Goal: Transaction & Acquisition: Subscribe to service/newsletter

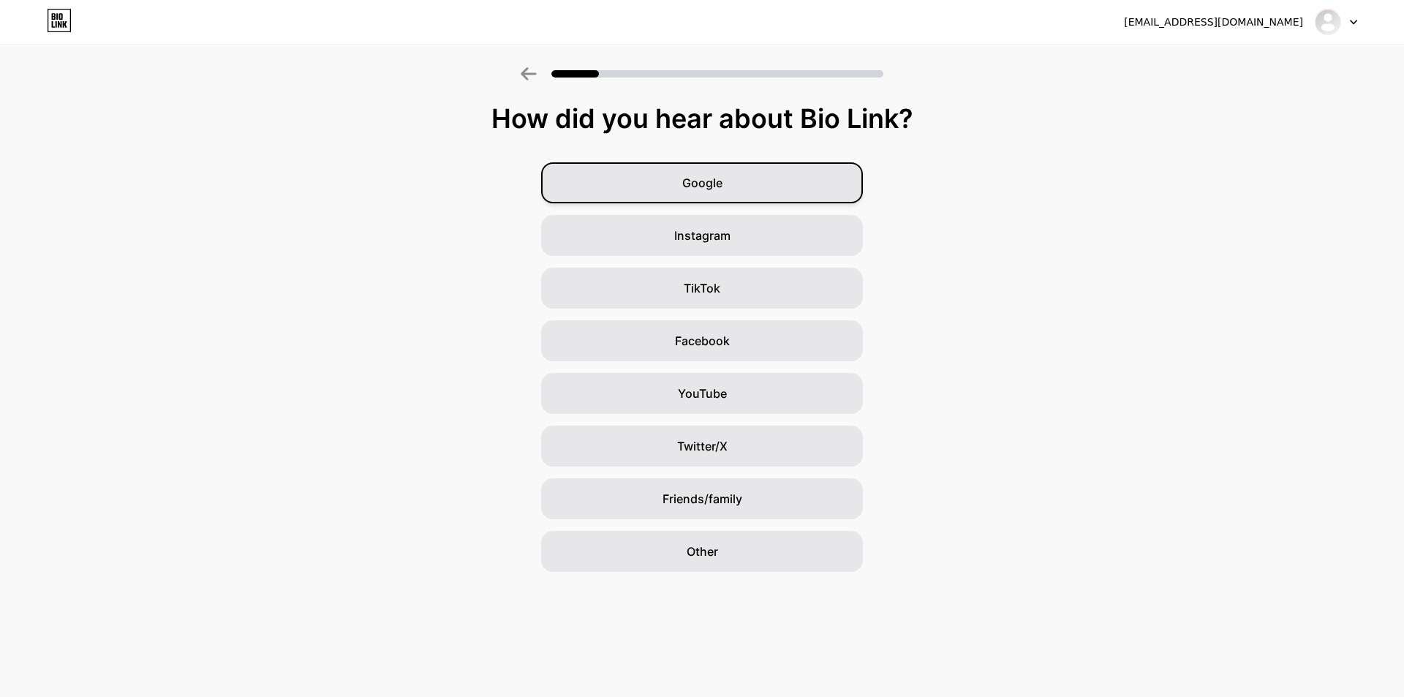
click at [691, 193] on div "Google" at bounding box center [702, 182] width 322 height 41
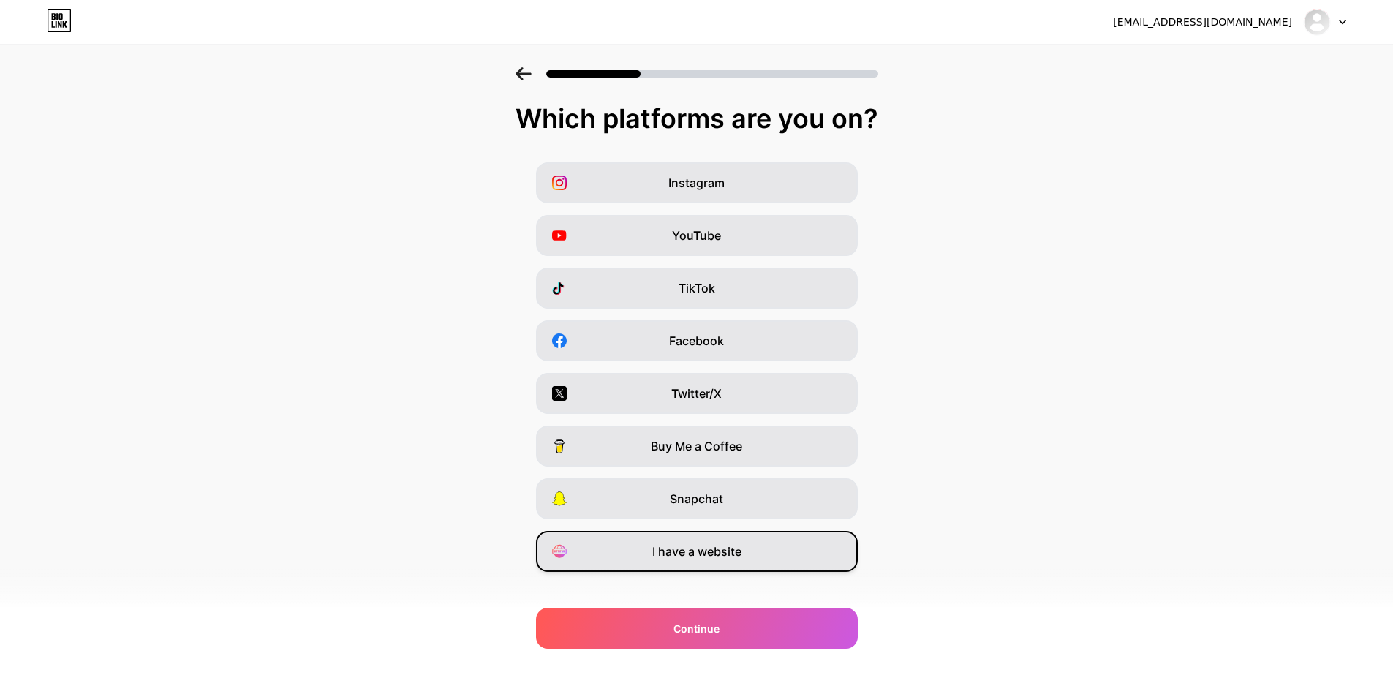
click at [719, 552] on span "I have a website" at bounding box center [696, 552] width 89 height 18
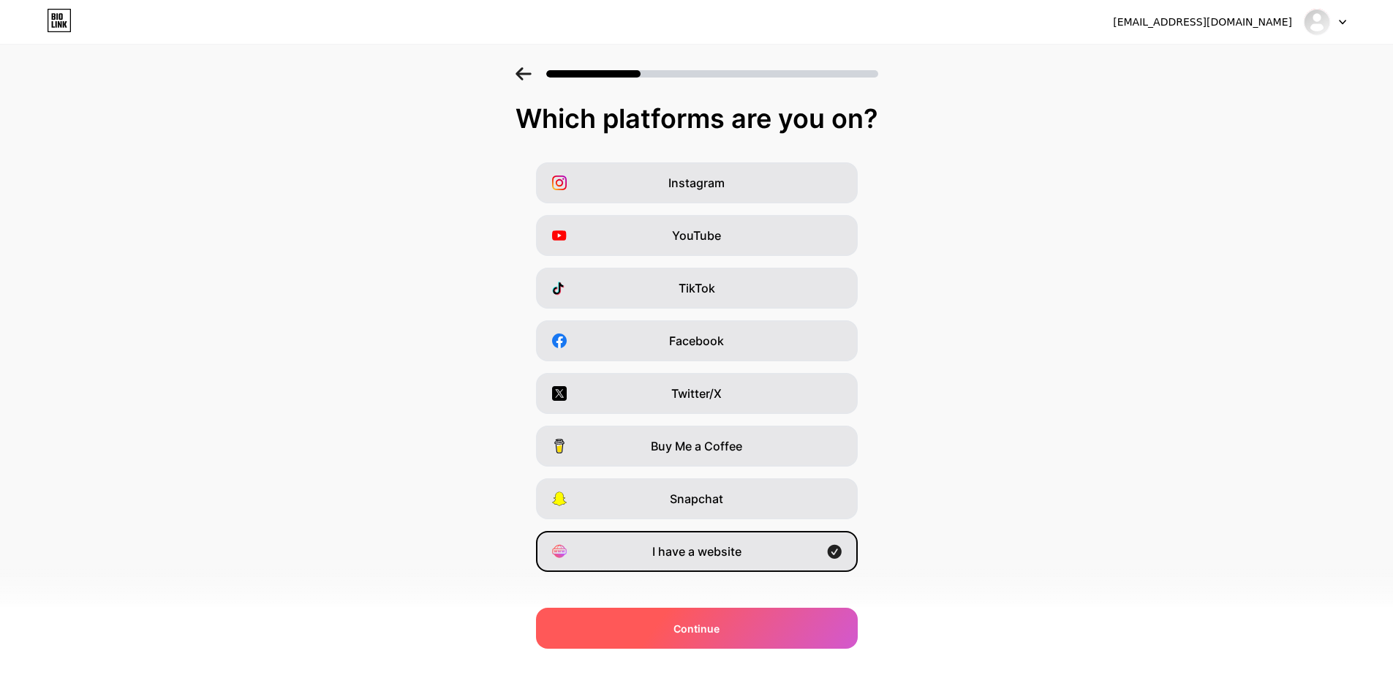
click at [728, 631] on div "Continue" at bounding box center [697, 628] width 322 height 41
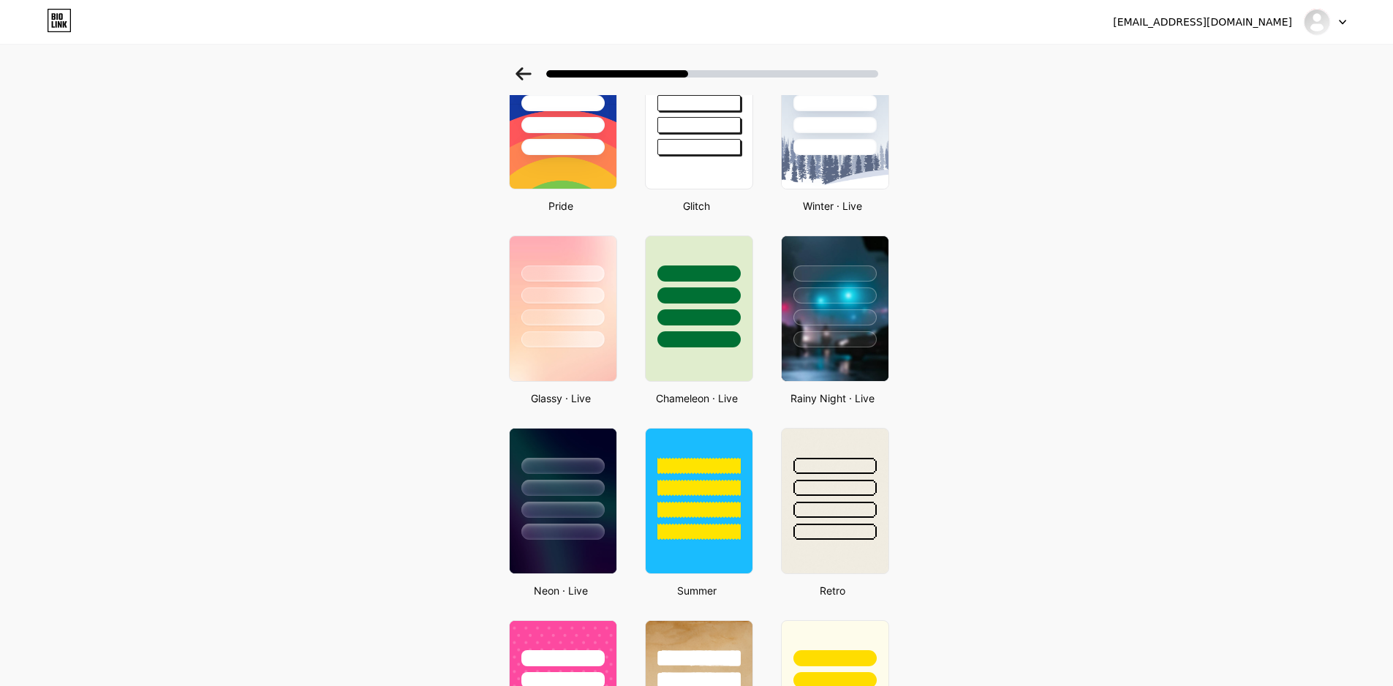
scroll to position [366, 0]
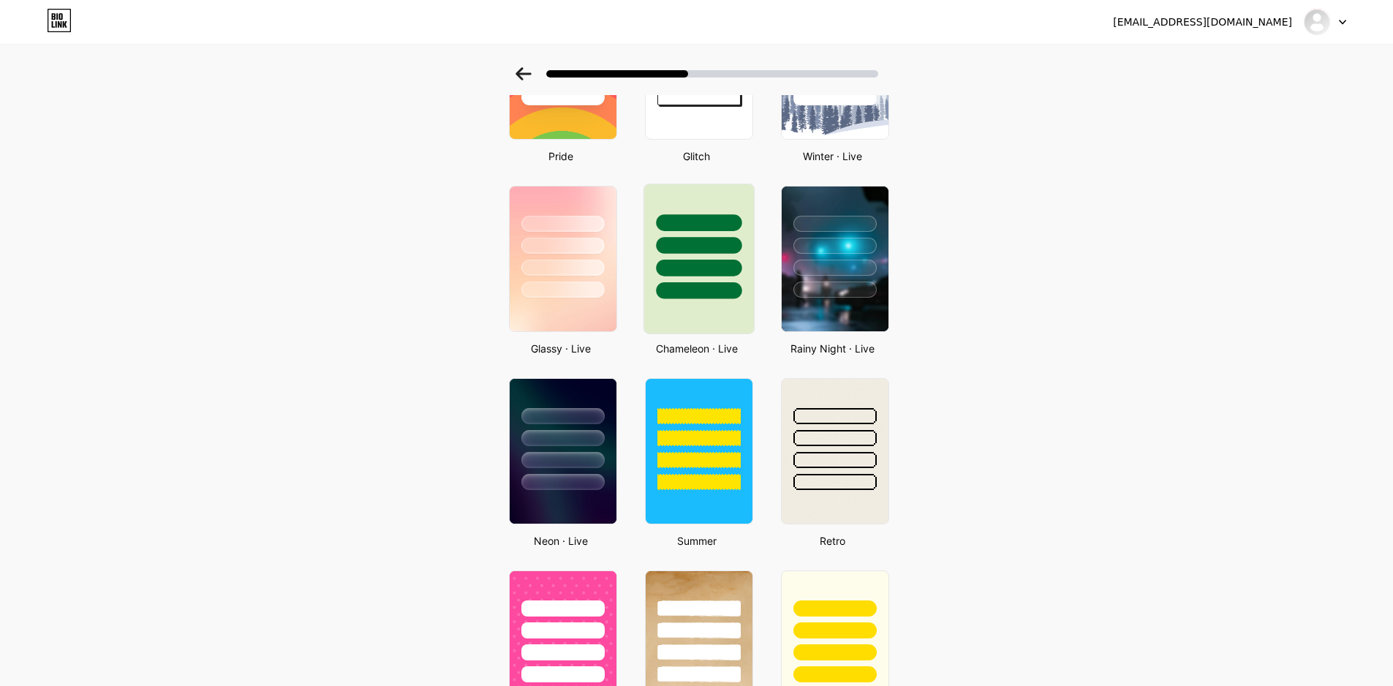
click at [737, 264] on div at bounding box center [699, 268] width 86 height 17
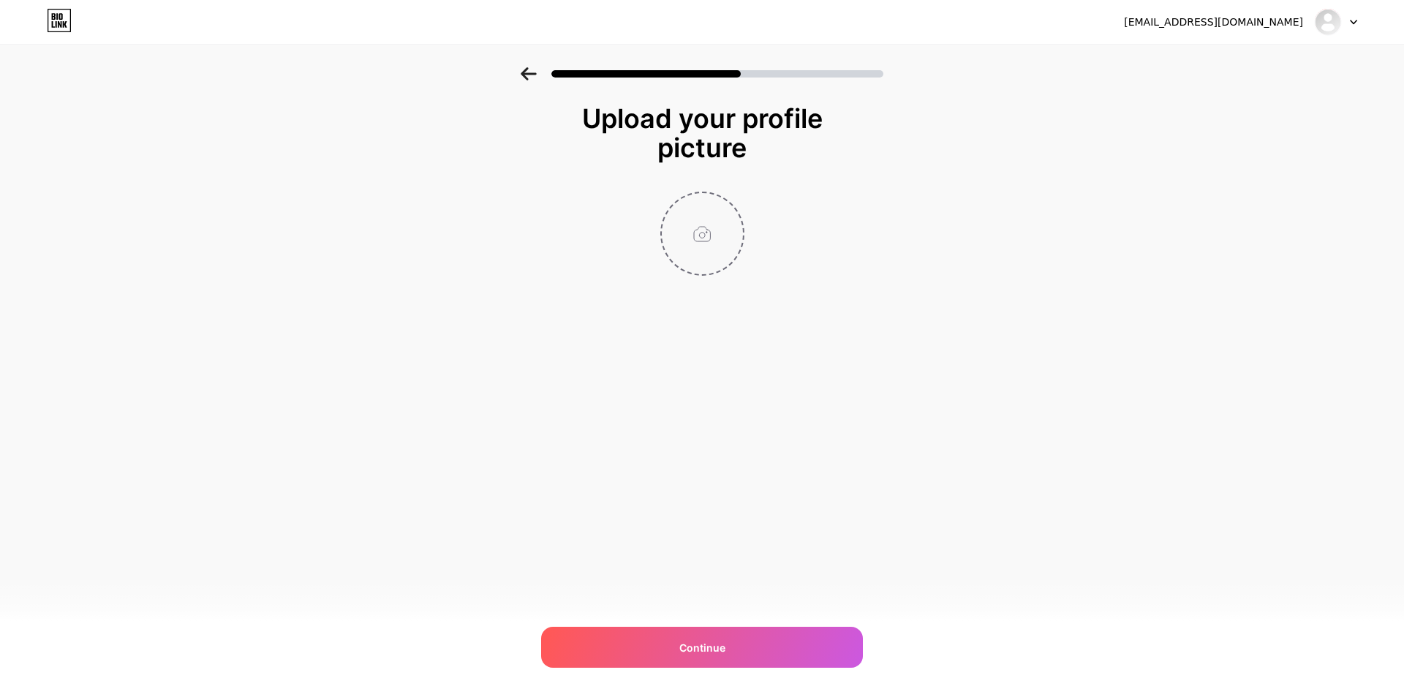
click at [709, 221] on input "file" at bounding box center [702, 233] width 81 height 81
type input "C:\fakepath\71cb25ea-c4fe-426a-935d-9a0fcce614fa (1).png"
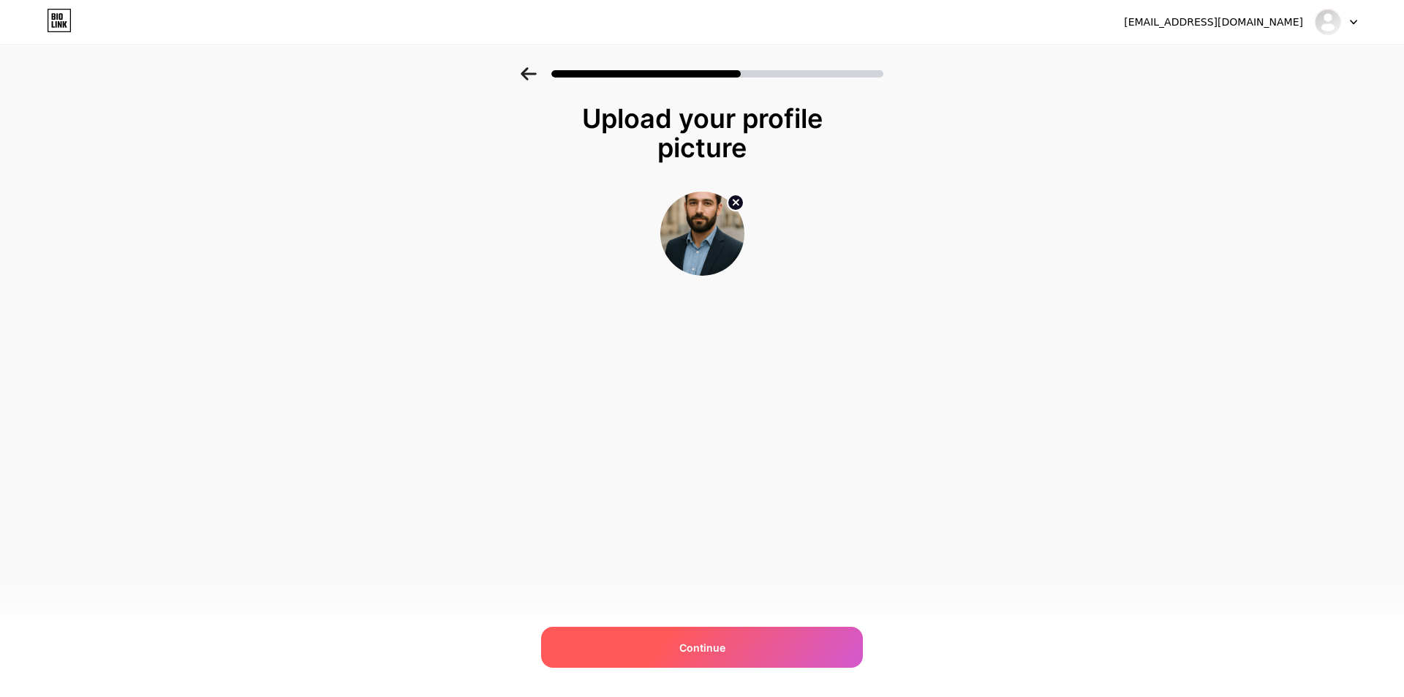
click at [777, 646] on div "Continue" at bounding box center [702, 647] width 322 height 41
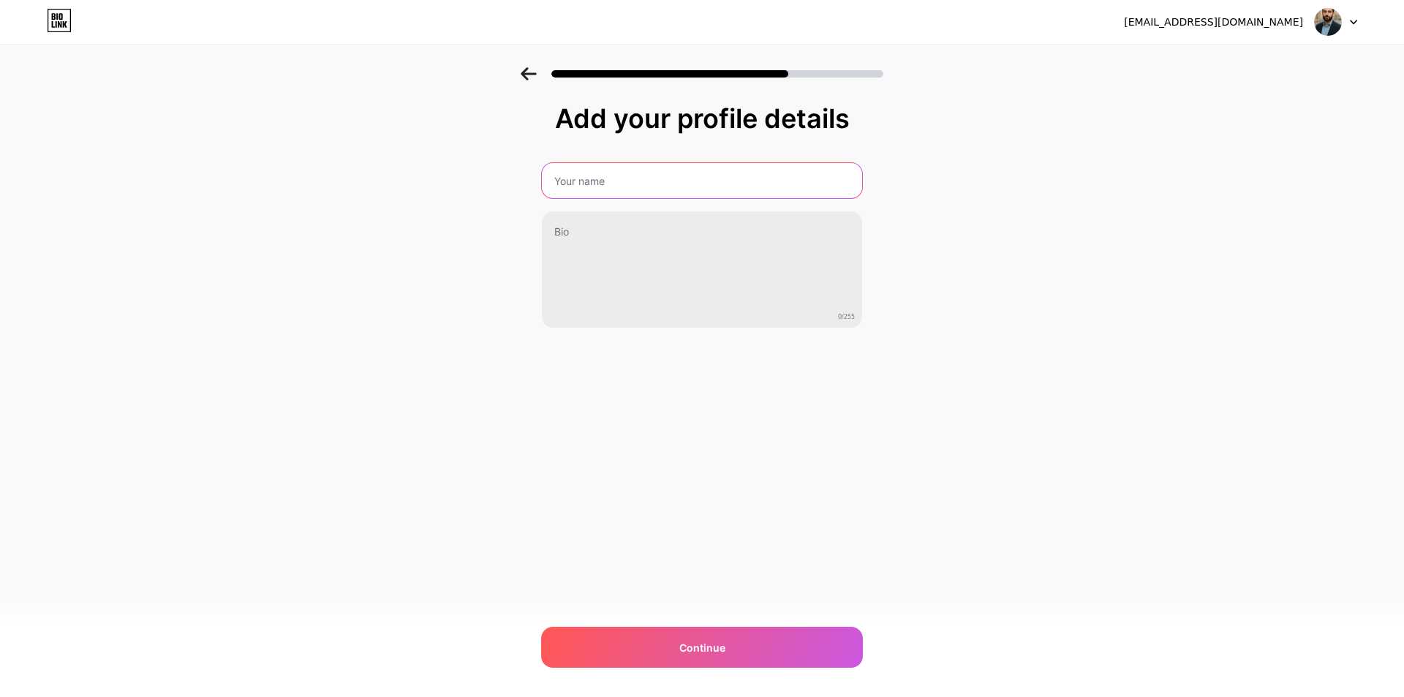
click at [633, 181] on input "text" at bounding box center [702, 180] width 320 height 35
type input "[PERSON_NAME]"
click at [583, 184] on input "[PERSON_NAME]" at bounding box center [701, 180] width 323 height 35
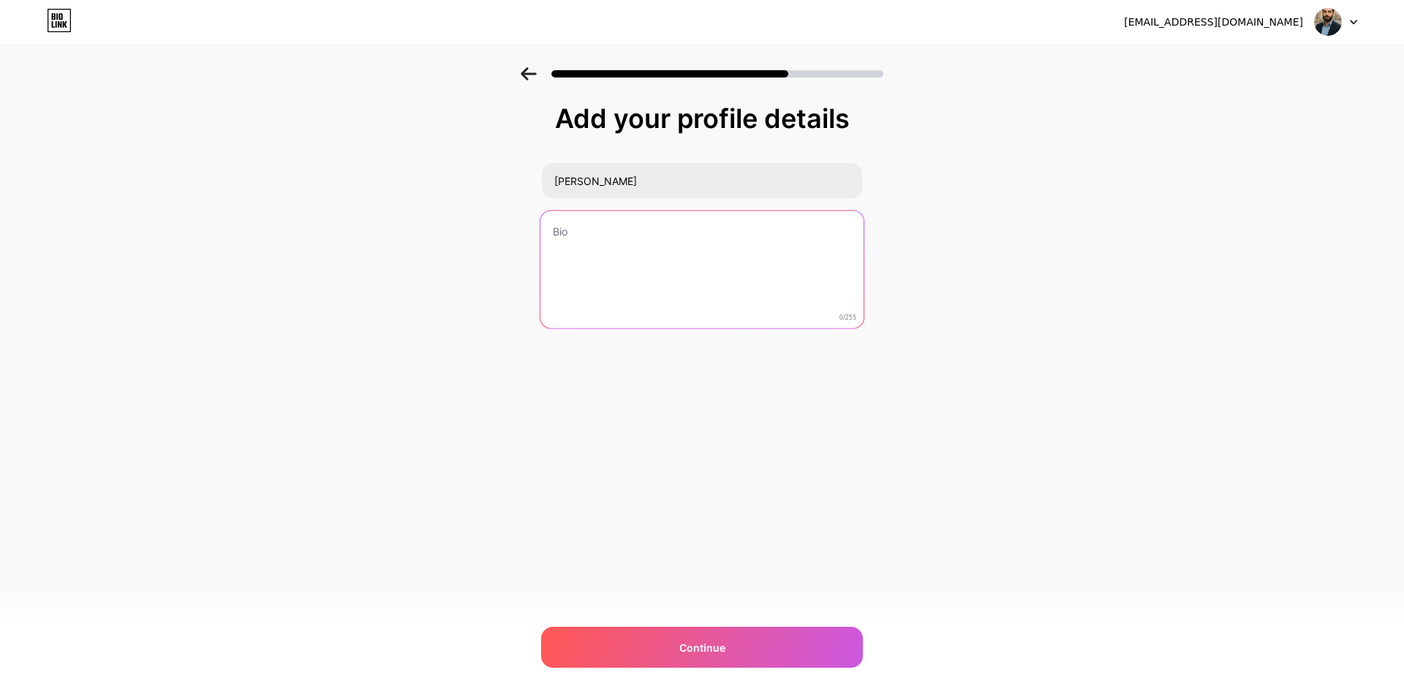
click at [576, 233] on textarea at bounding box center [701, 270] width 323 height 119
paste textarea "I’m [PERSON_NAME], an SEO Executive dedicated to building the online presence o…"
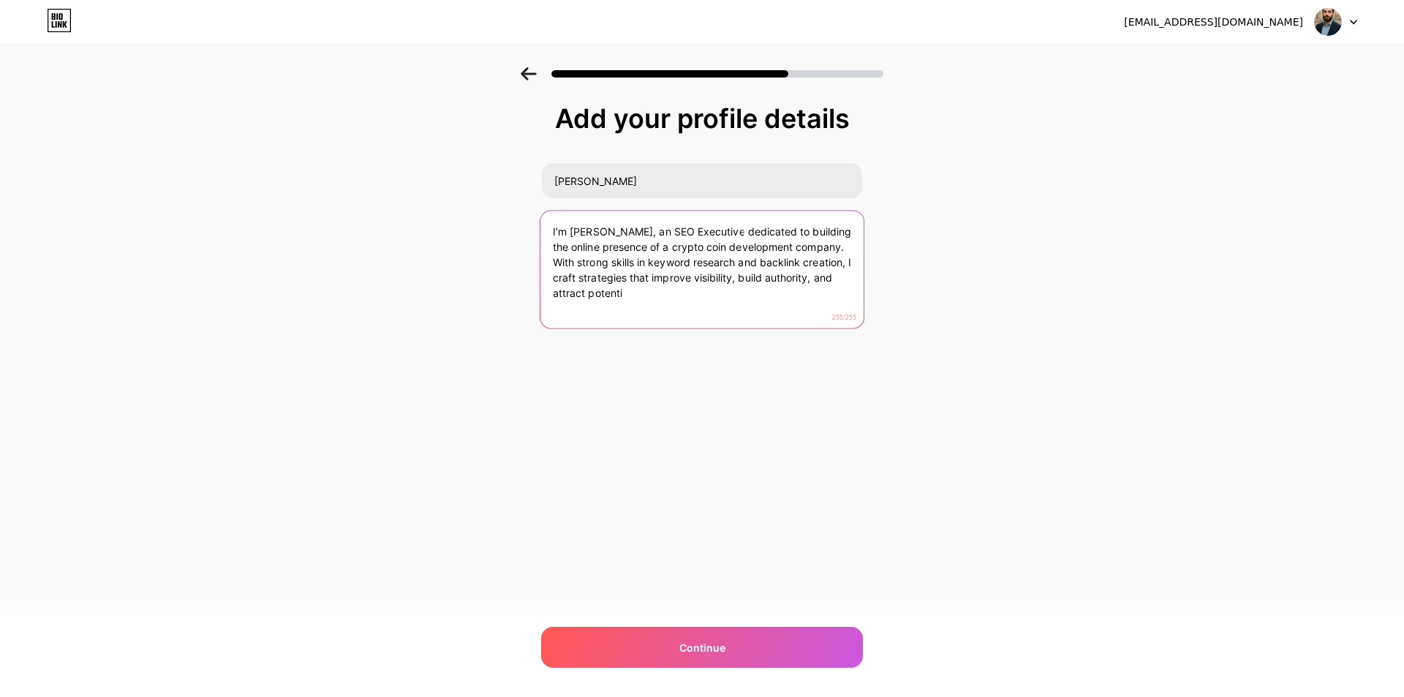
drag, startPoint x: 638, startPoint y: 293, endPoint x: 545, endPoint y: 285, distance: 93.2
click at [545, 285] on textarea "I’m [PERSON_NAME], an SEO Executive dedicated to building the online presence o…" at bounding box center [701, 270] width 323 height 119
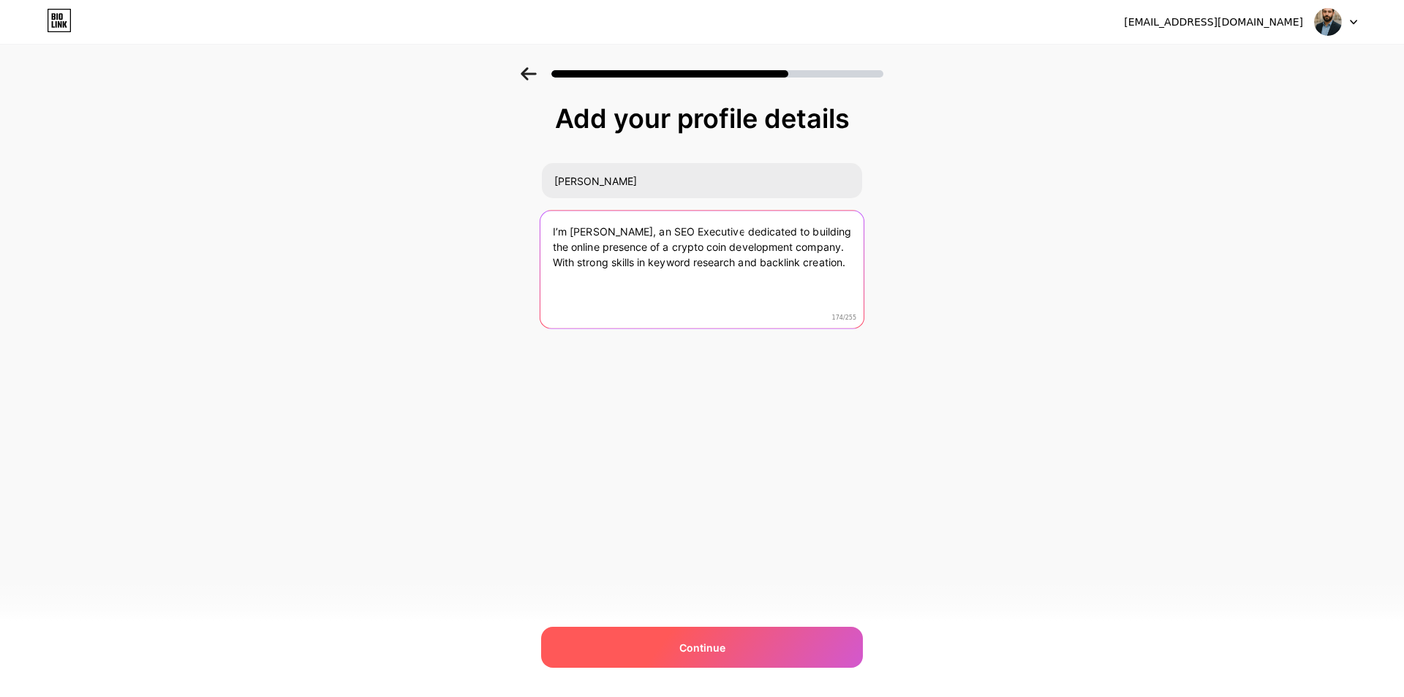
type textarea "I’m [PERSON_NAME], an SEO Executive dedicated to building the online presence o…"
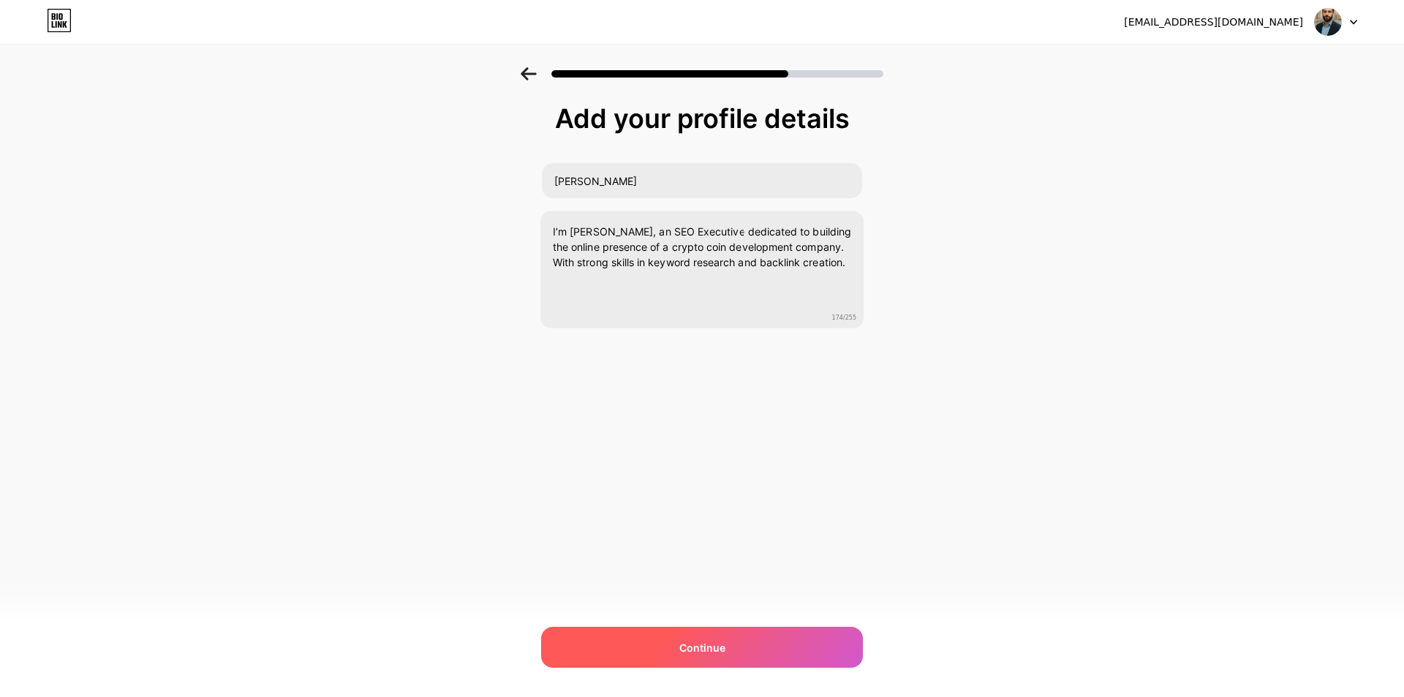
click at [801, 654] on div "Continue" at bounding box center [702, 647] width 322 height 41
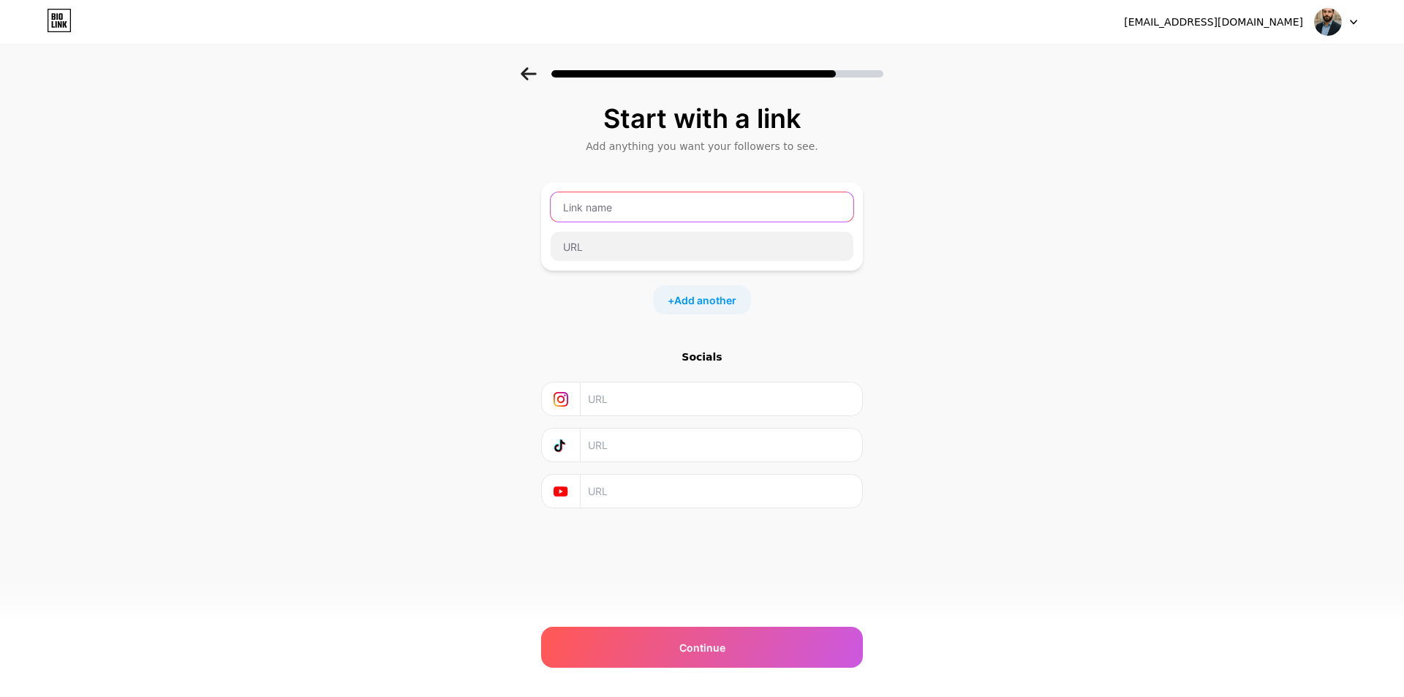
click at [587, 210] on input "text" at bounding box center [702, 206] width 303 height 29
type input "w"
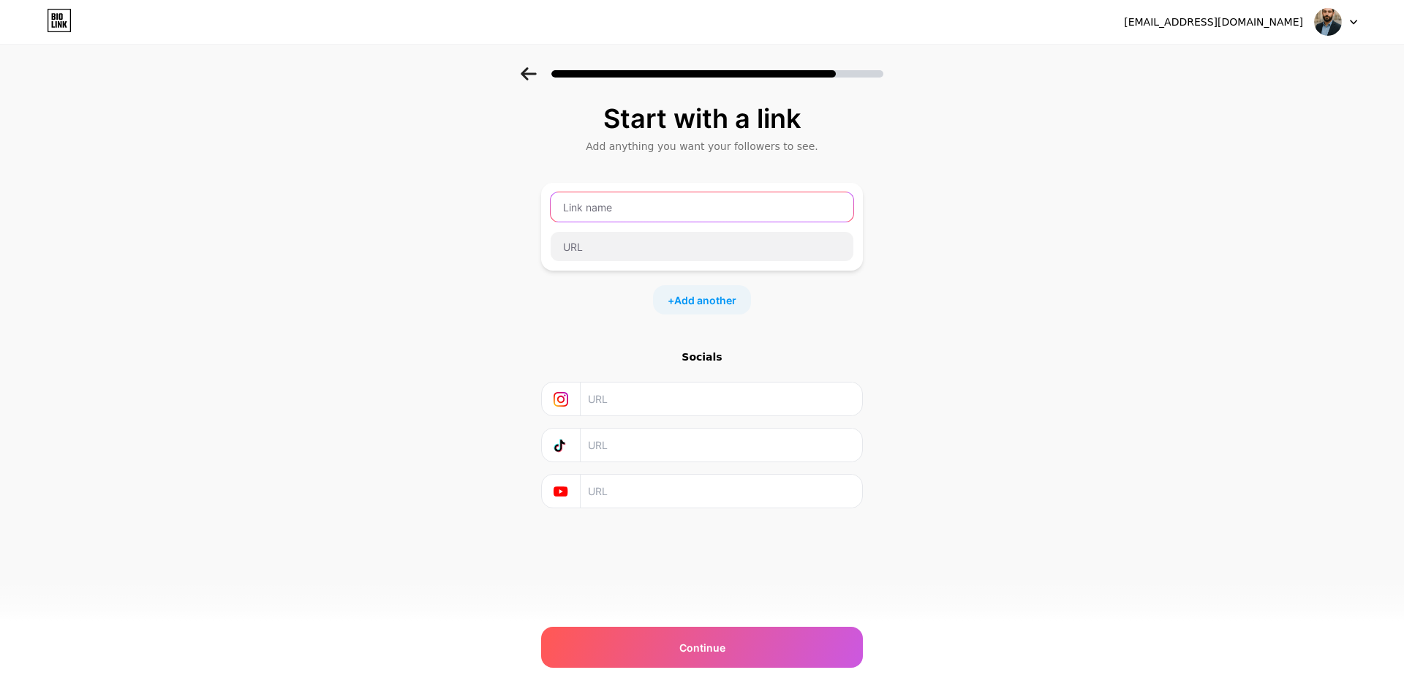
type input "w"
type input "Website"
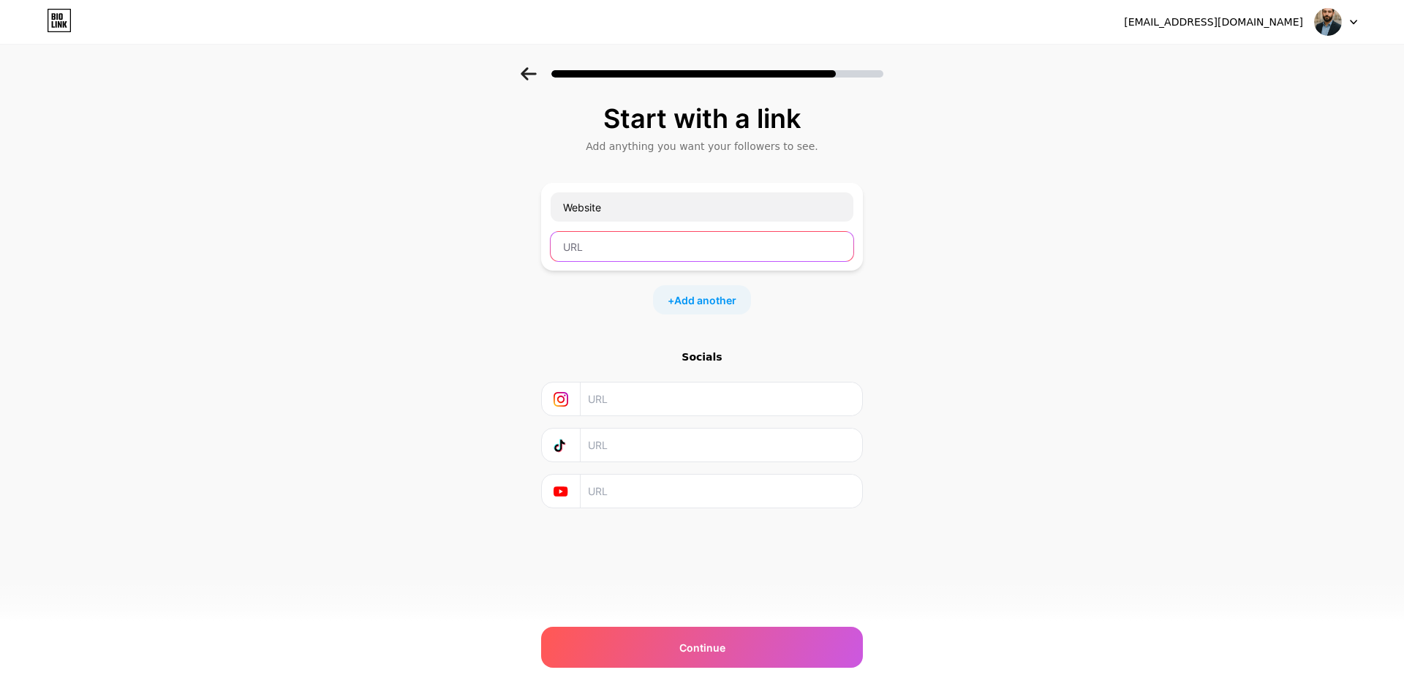
click at [636, 247] on input "text" at bounding box center [702, 246] width 303 height 29
paste input "[URL][DOMAIN_NAME]"
type input "[URL][DOMAIN_NAME]"
click at [763, 287] on div "+ Add another" at bounding box center [702, 299] width 322 height 29
click at [700, 296] on span "Add another" at bounding box center [705, 299] width 62 height 15
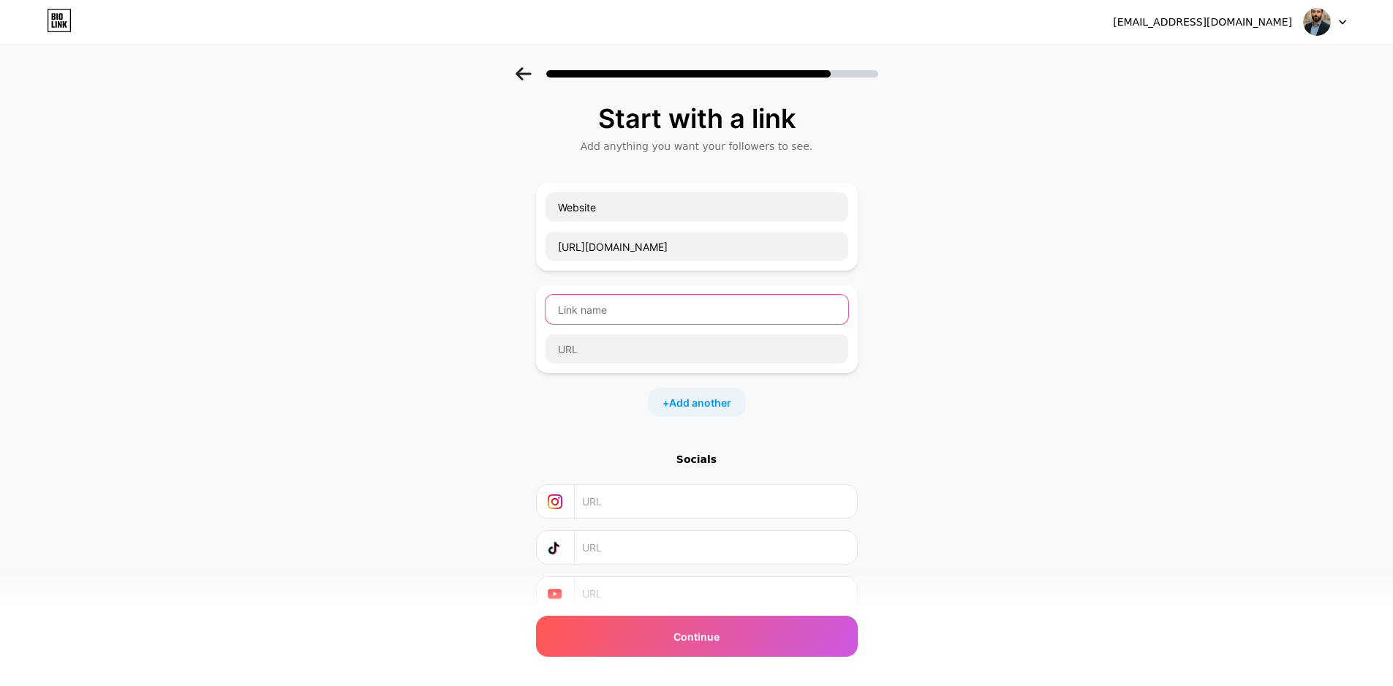
click at [644, 318] on input "text" at bounding box center [696, 309] width 303 height 29
click at [917, 376] on div "Start with a link Add anything you want your followers to see. Website [URL][DO…" at bounding box center [696, 375] width 1393 height 616
click at [683, 497] on input "text" at bounding box center [714, 501] width 265 height 33
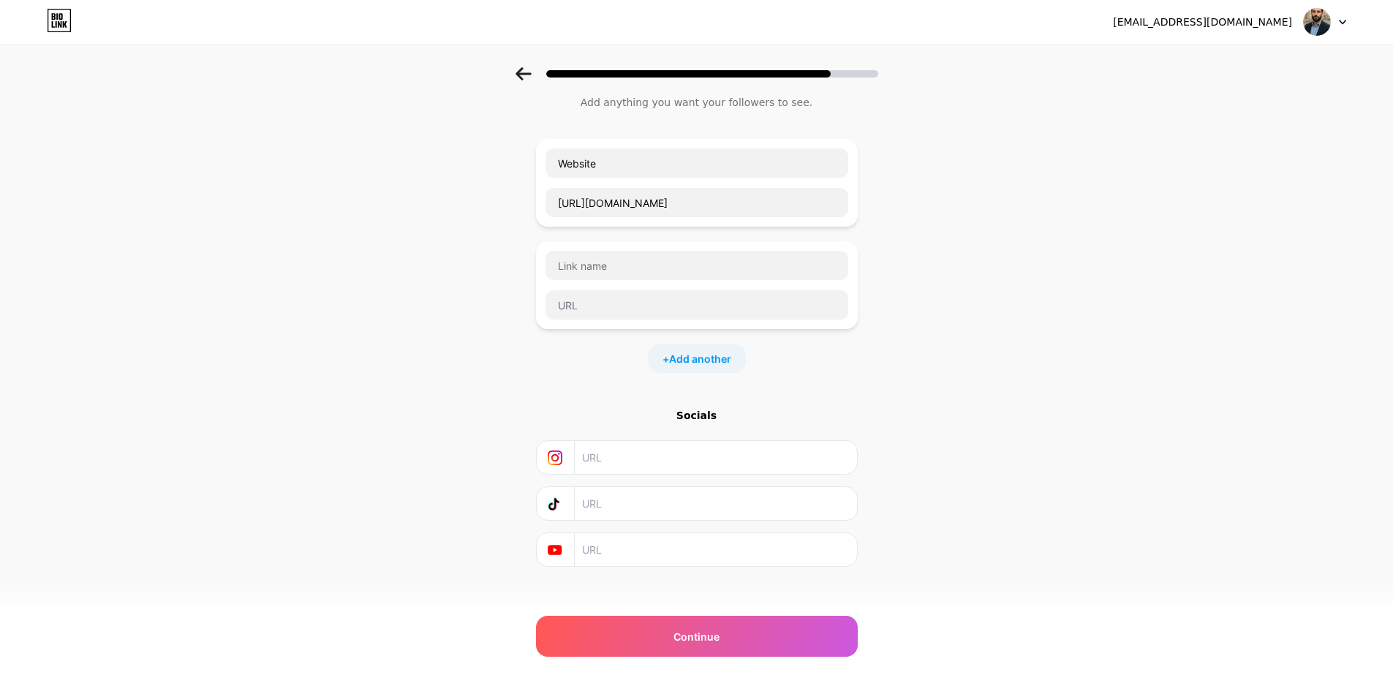
scroll to position [56, 0]
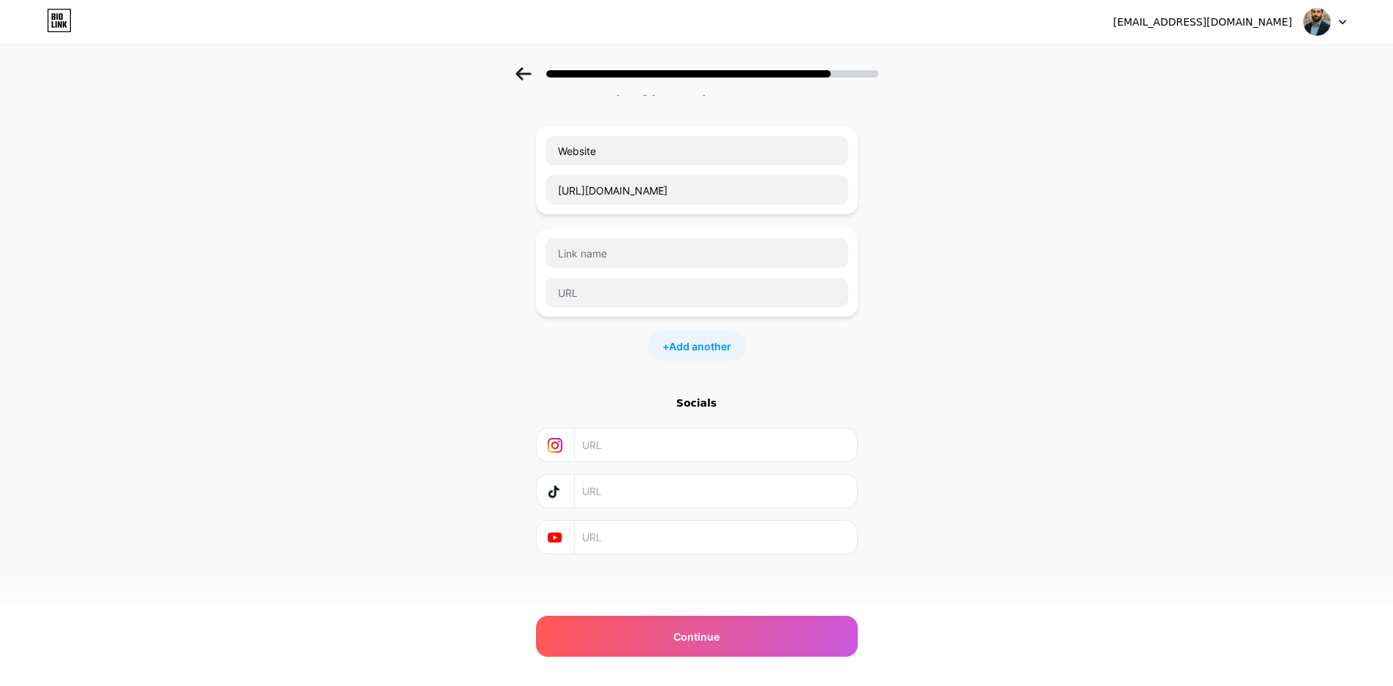
paste input "[URL][DOMAIN_NAME]"
type input "[URL][DOMAIN_NAME]"
click at [648, 530] on input "text" at bounding box center [714, 537] width 265 height 33
paste input "[URL][DOMAIN_NAME]"
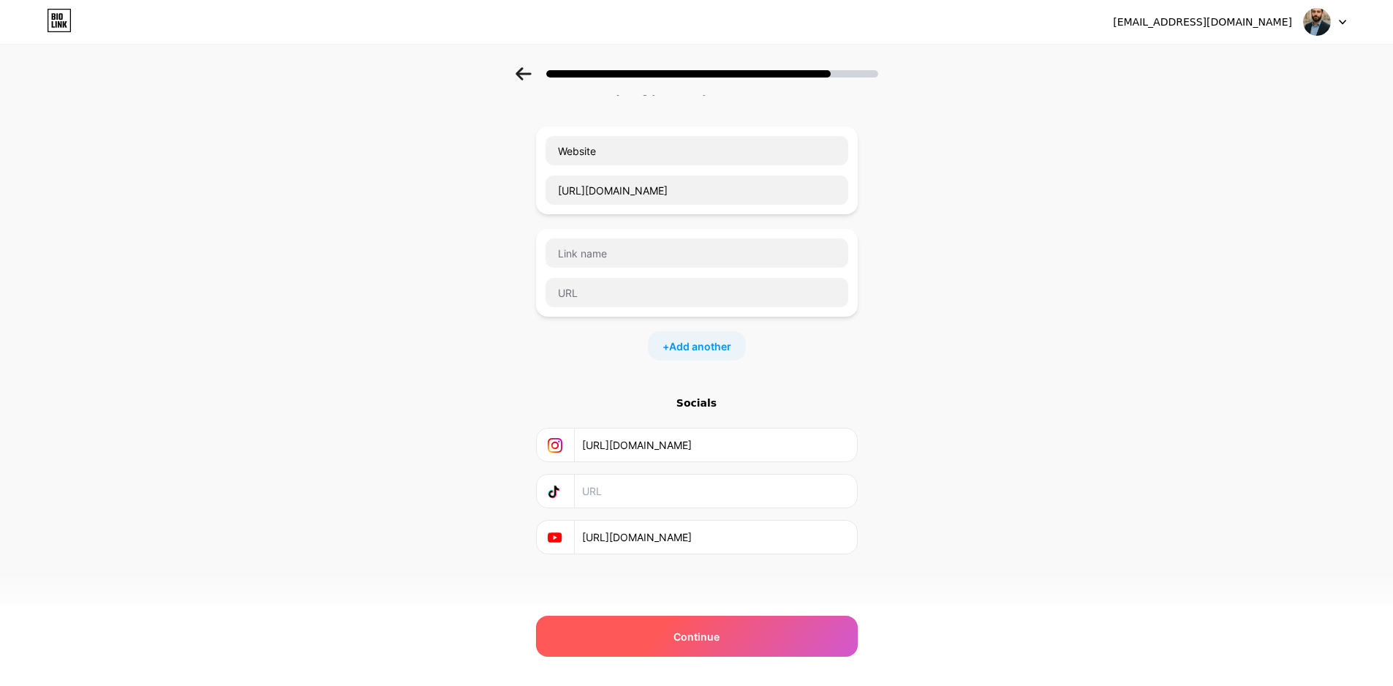
type input "[URL][DOMAIN_NAME]"
click at [719, 631] on span "Continue" at bounding box center [696, 636] width 46 height 15
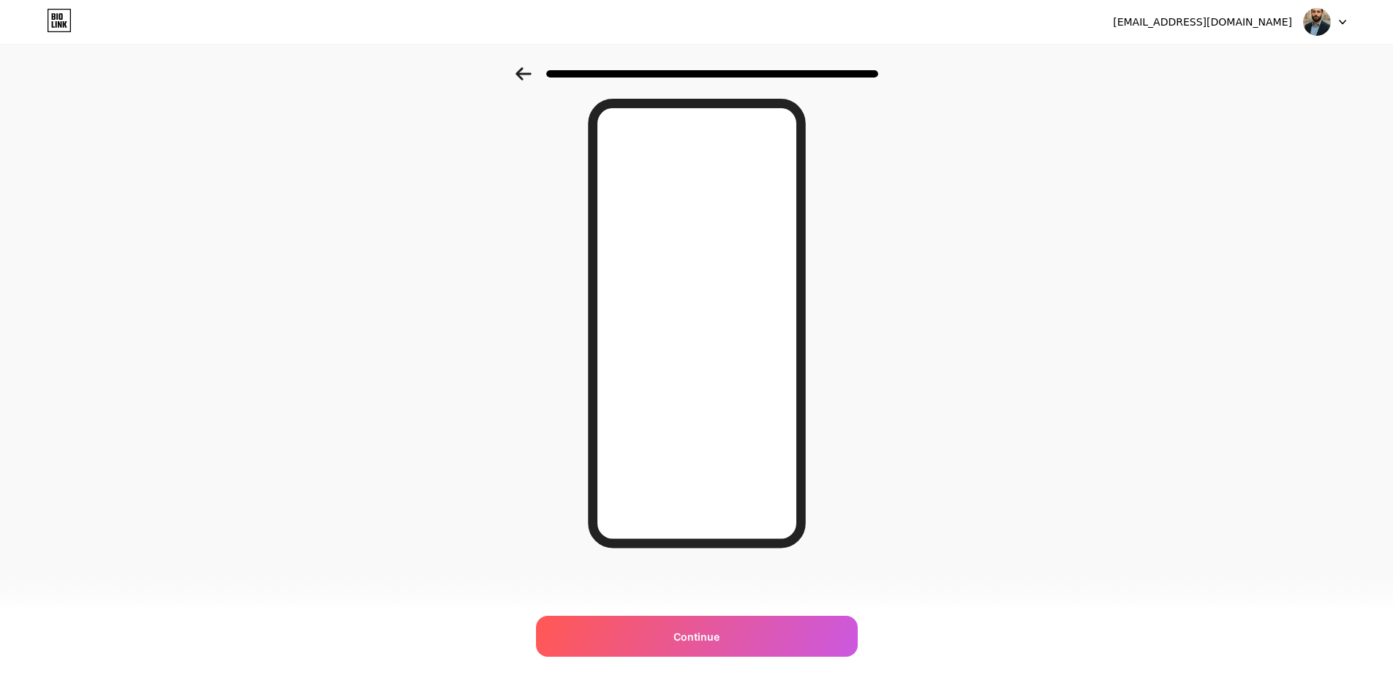
scroll to position [0, 0]
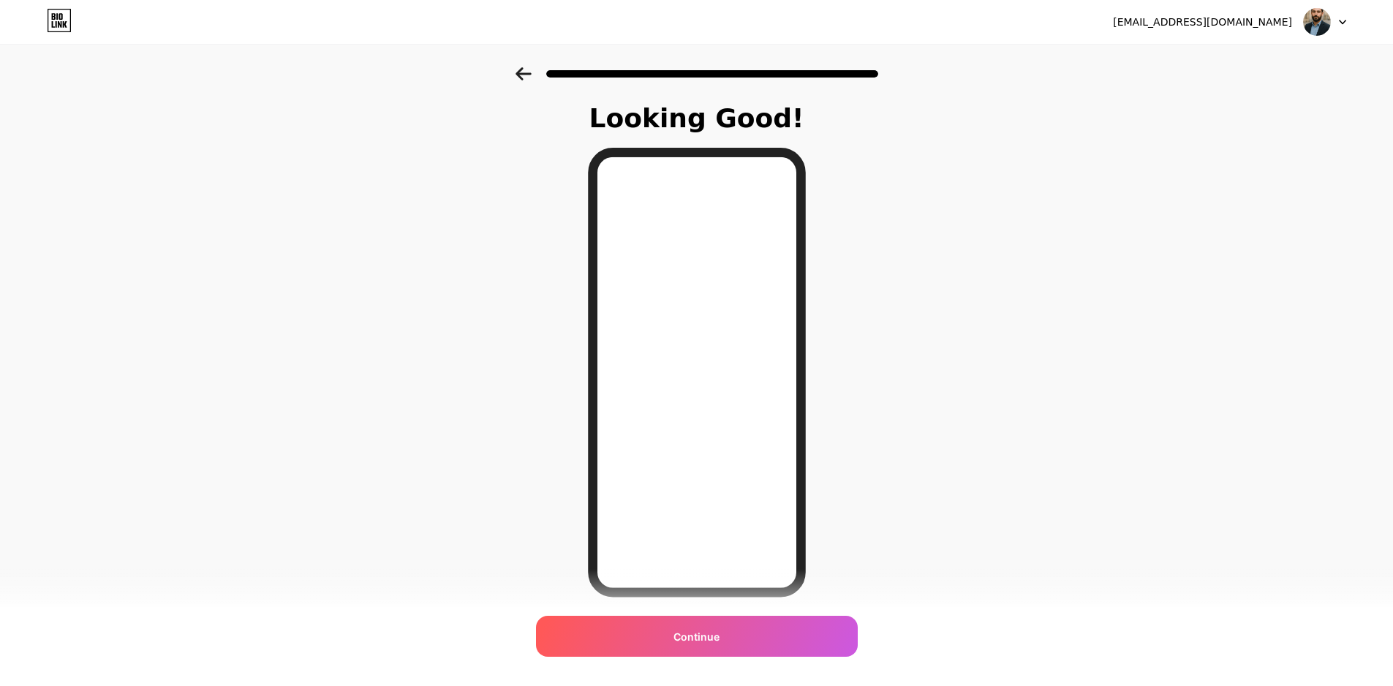
click at [529, 75] on icon at bounding box center [522, 73] width 15 height 13
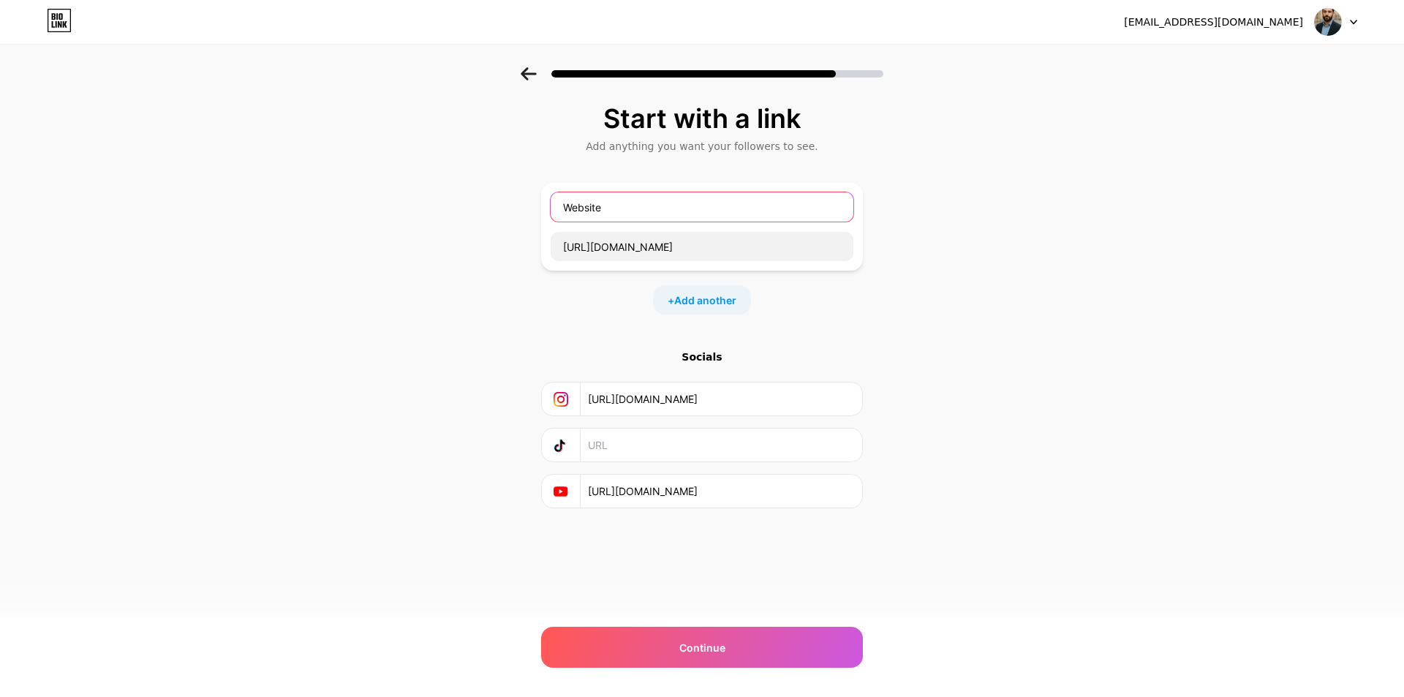
drag, startPoint x: 691, startPoint y: 204, endPoint x: 401, endPoint y: 202, distance: 290.3
click at [401, 202] on div "Start with a link Add anything you want your followers to see. Website [URL][DO…" at bounding box center [702, 324] width 1404 height 514
paste input "crypto coin development company"
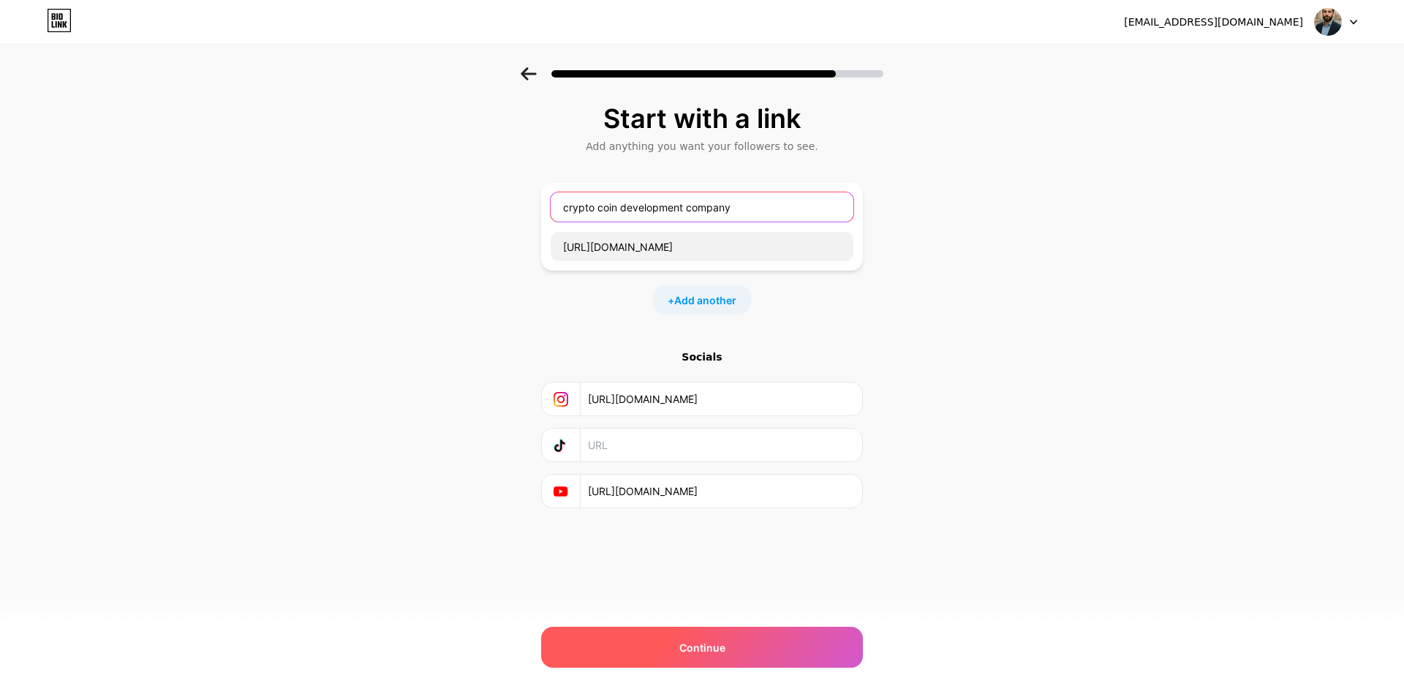
type input "crypto coin development company"
click at [724, 641] on span "Continue" at bounding box center [702, 647] width 46 height 15
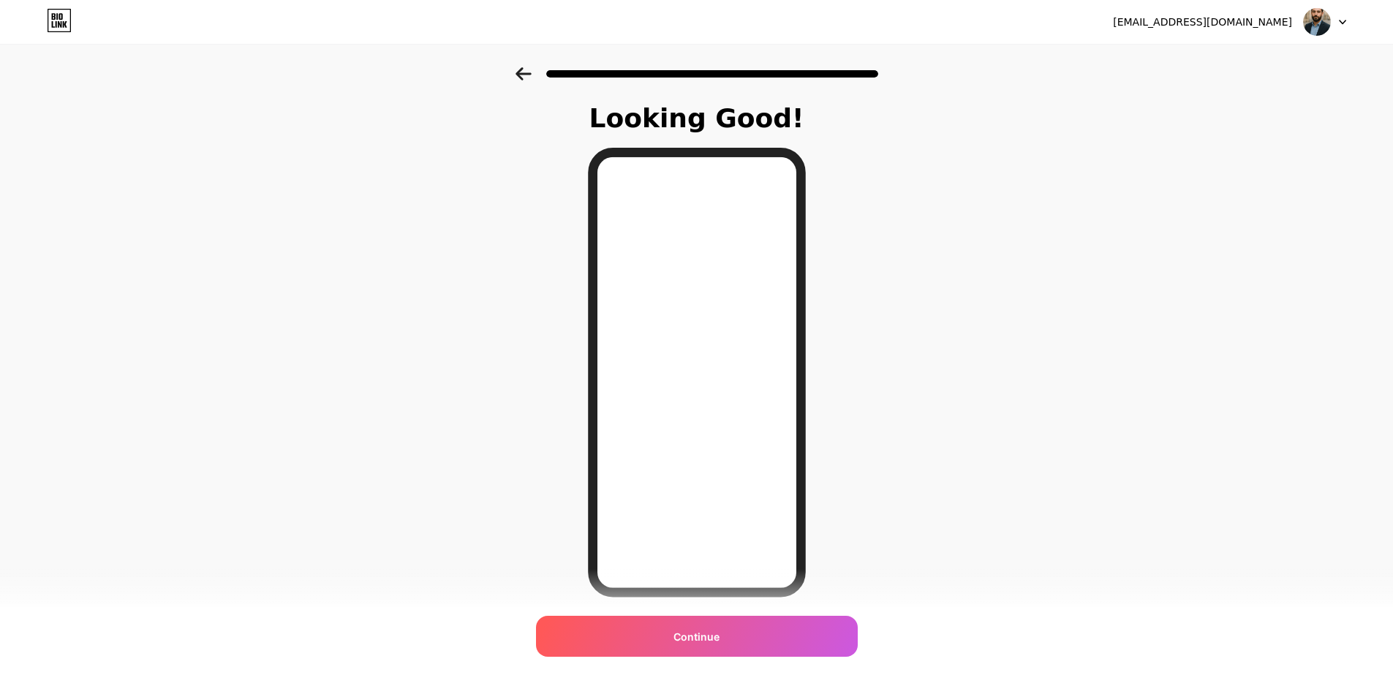
click at [531, 76] on icon at bounding box center [523, 73] width 16 height 13
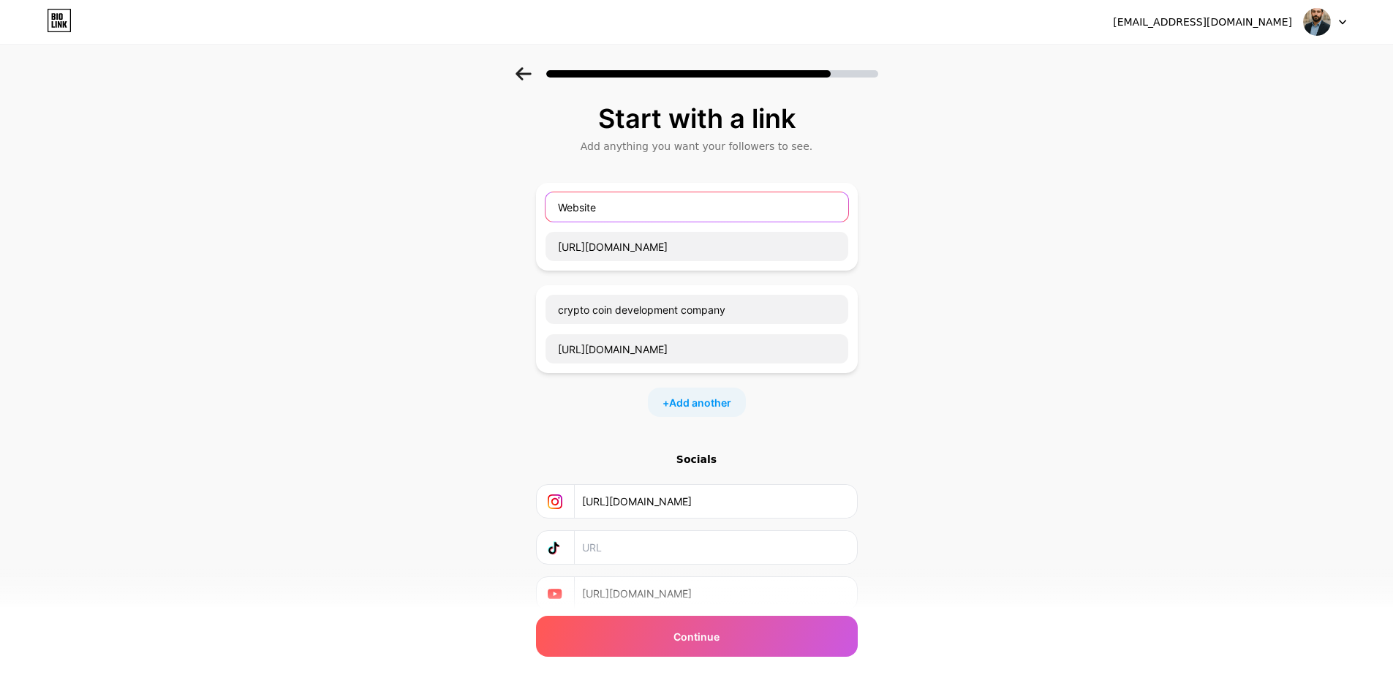
click at [690, 200] on input "Website" at bounding box center [696, 206] width 303 height 29
drag, startPoint x: 690, startPoint y: 200, endPoint x: 521, endPoint y: 204, distance: 169.7
click at [521, 204] on div "Start with a link Add anything you want your followers to see. Website [URL][DO…" at bounding box center [696, 375] width 1393 height 616
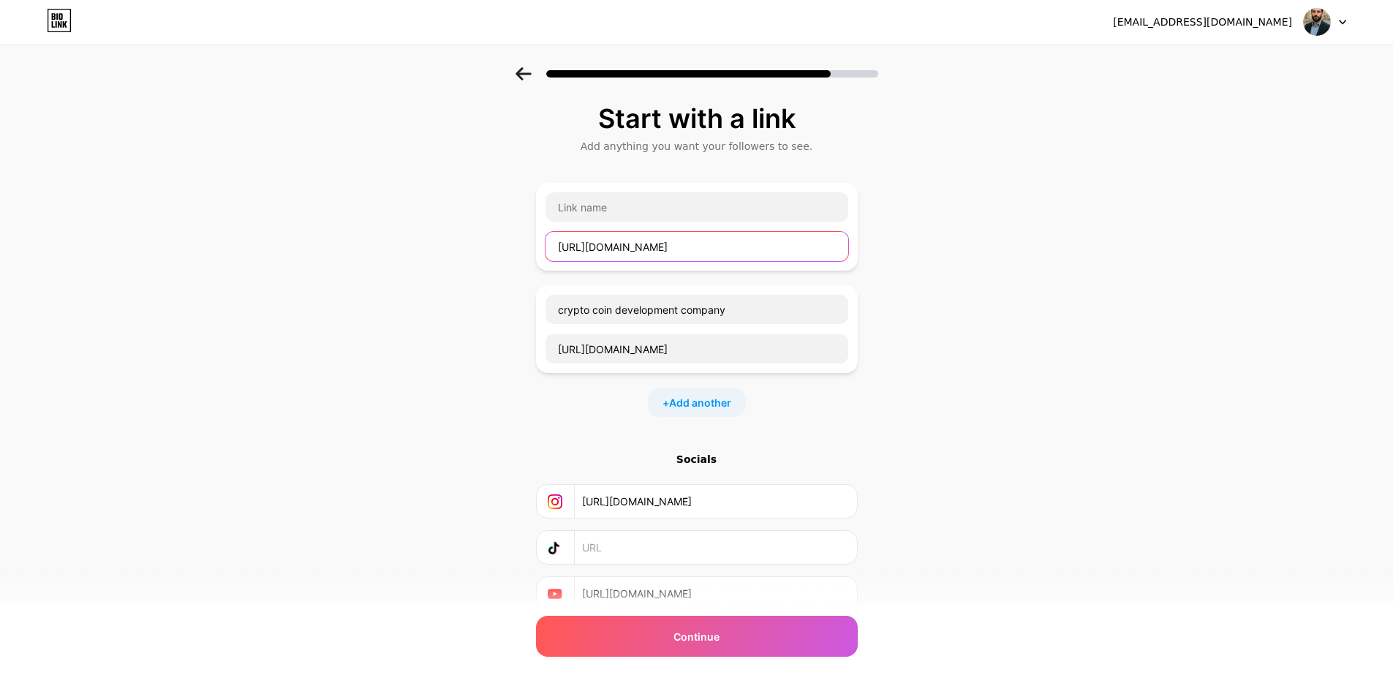
drag, startPoint x: 846, startPoint y: 248, endPoint x: 445, endPoint y: 233, distance: 401.0
click at [445, 233] on div "Start with a link Add anything you want your followers to see. [URL][DOMAIN_NAM…" at bounding box center [696, 375] width 1393 height 616
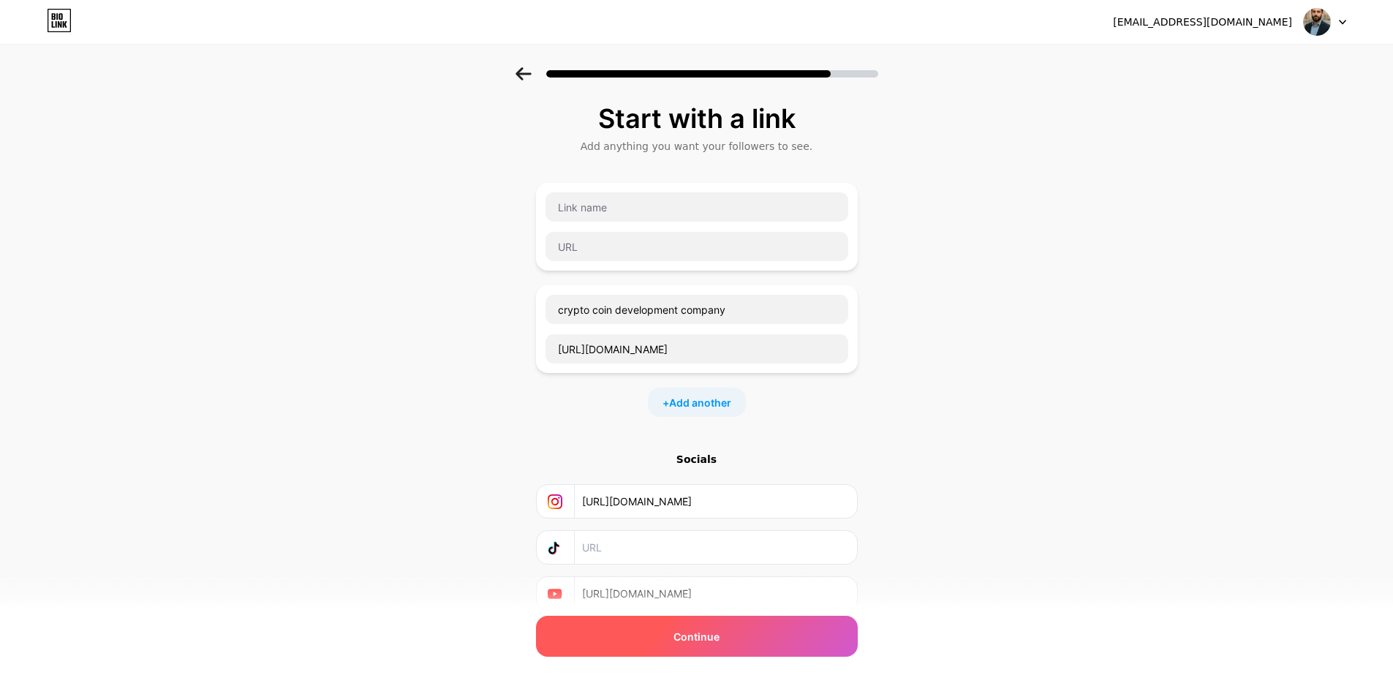
click at [708, 646] on div "Continue" at bounding box center [697, 636] width 322 height 41
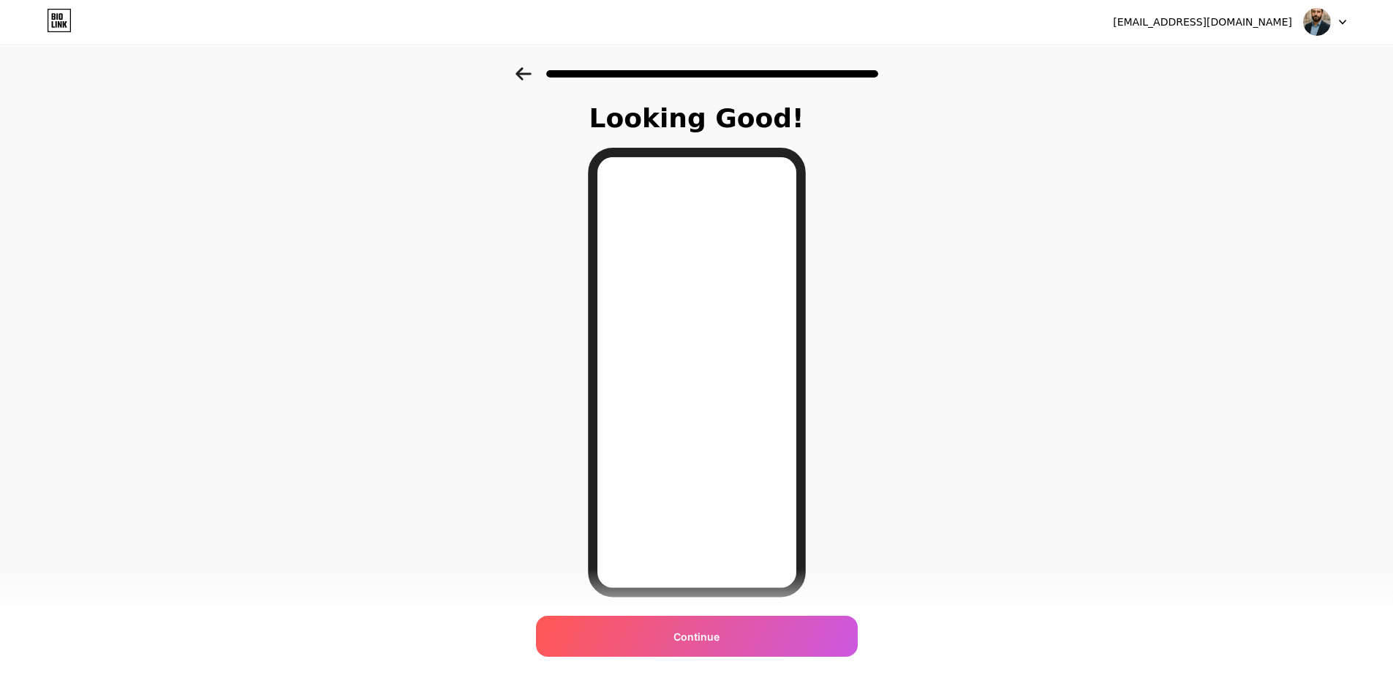
click at [532, 66] on div at bounding box center [696, 69] width 1393 height 51
click at [524, 77] on icon at bounding box center [522, 73] width 15 height 13
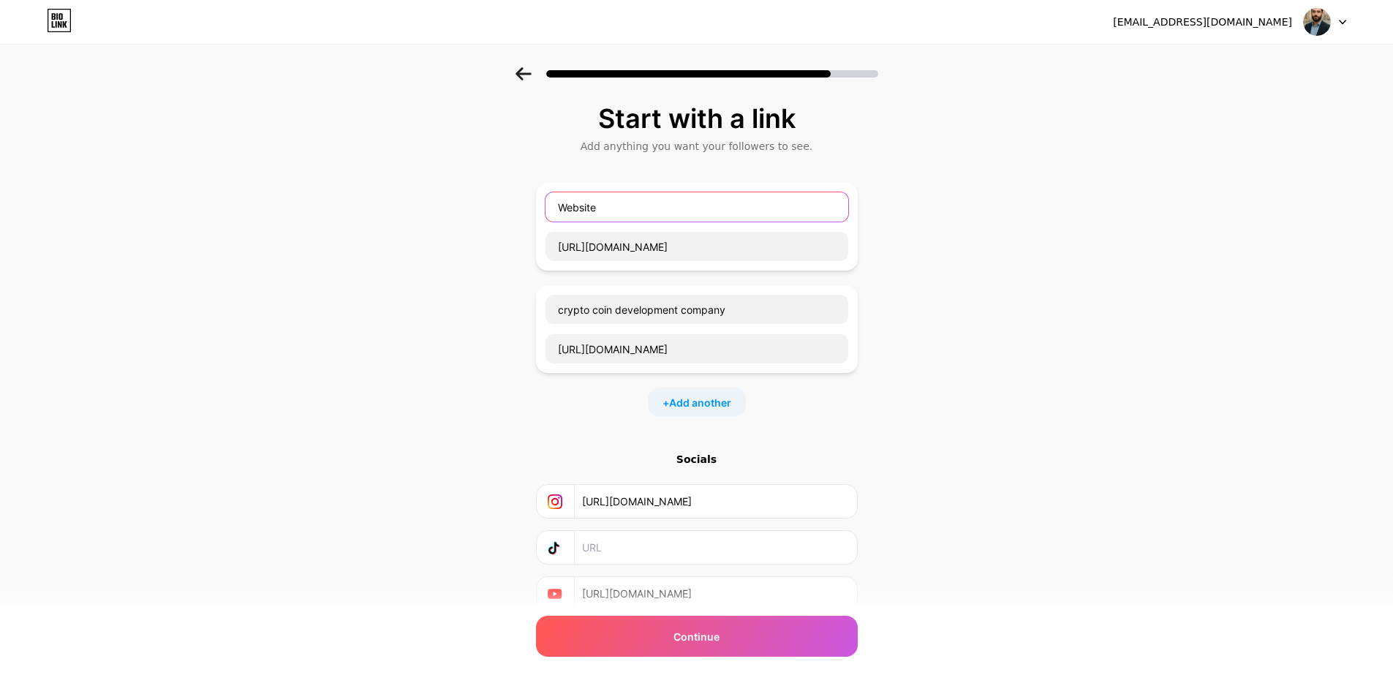
click at [687, 221] on input "Website" at bounding box center [696, 206] width 303 height 29
click at [655, 222] on div "Website" at bounding box center [697, 207] width 304 height 31
click at [650, 209] on input "Website" at bounding box center [696, 206] width 303 height 29
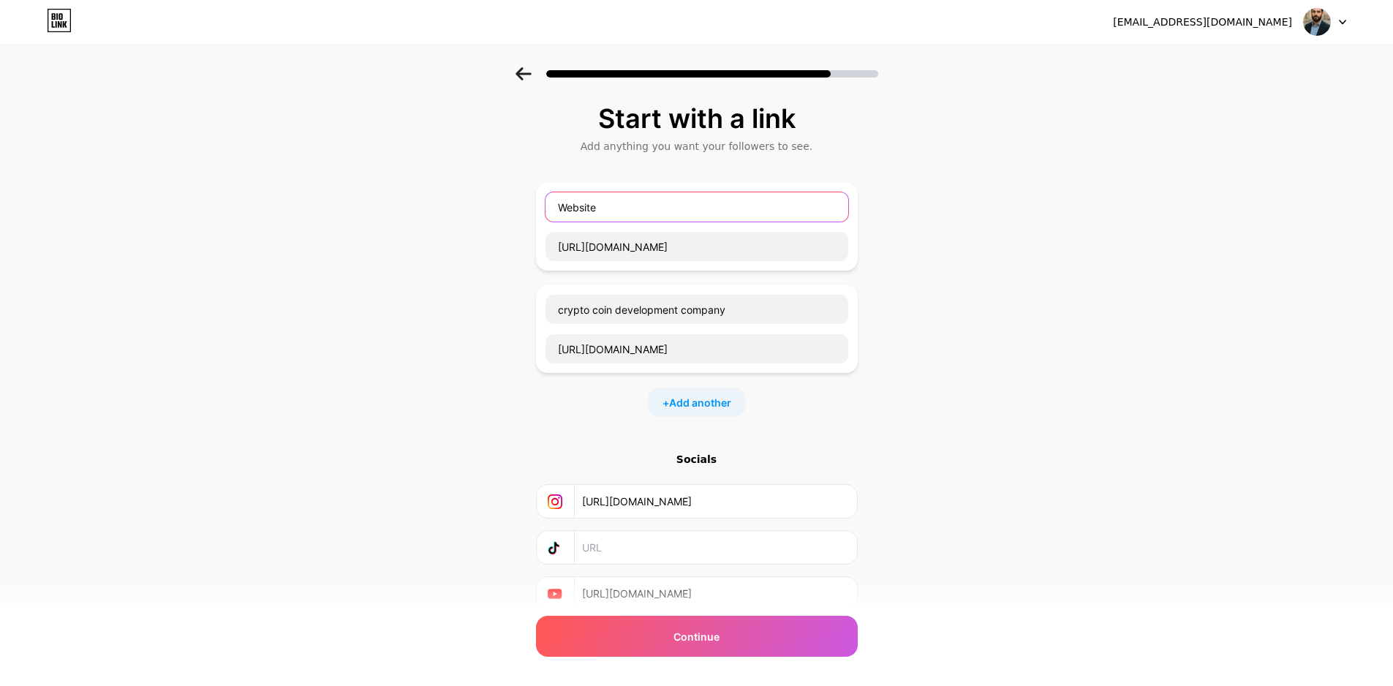
click at [650, 209] on input "Website" at bounding box center [696, 206] width 303 height 29
click at [1150, 275] on div "Start with a link Add anything you want your followers to see. Website [URL][DO…" at bounding box center [696, 375] width 1393 height 616
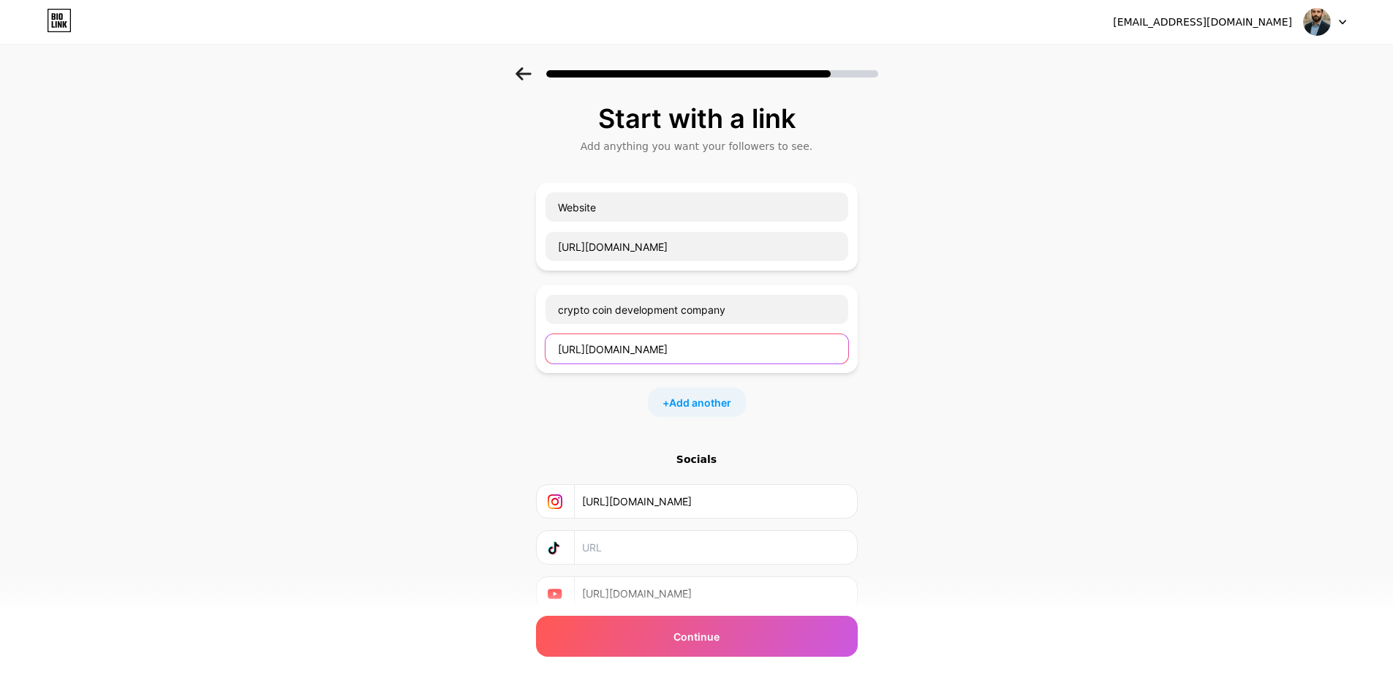
click at [844, 347] on input "[URL][DOMAIN_NAME]" at bounding box center [696, 348] width 303 height 29
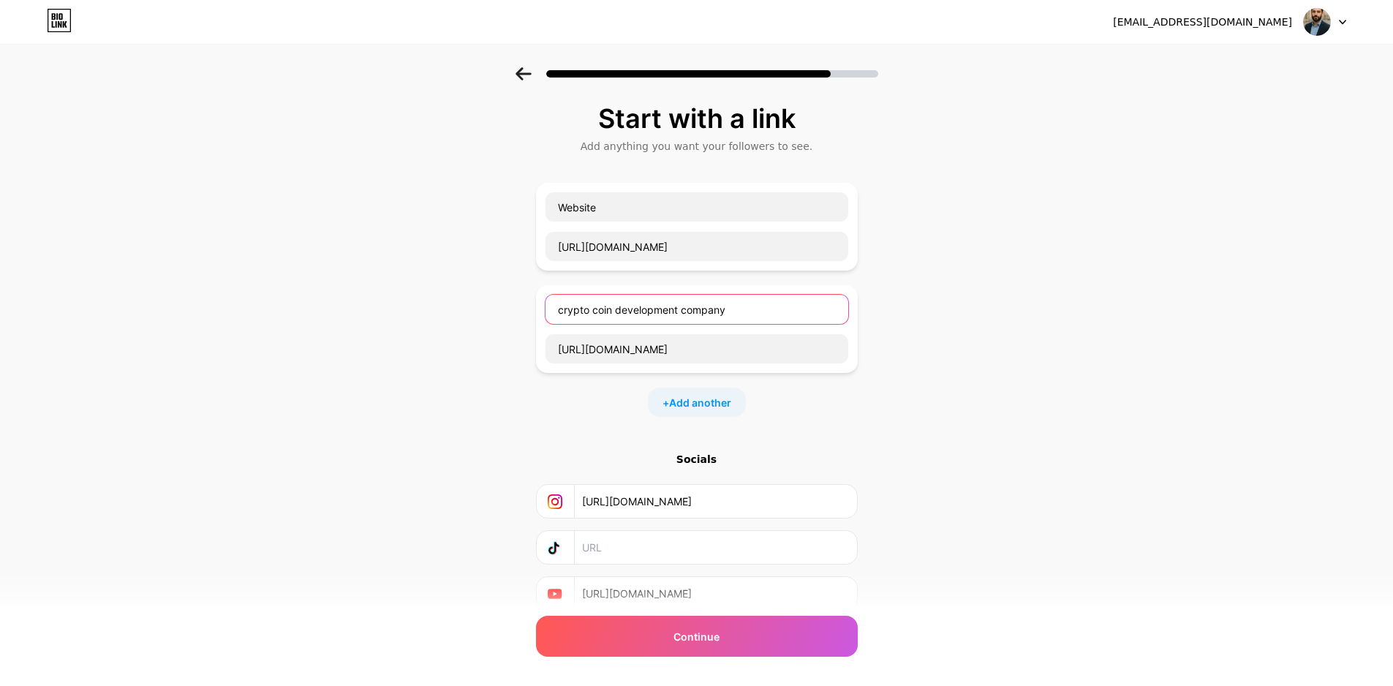
click at [812, 304] on input "crypto coin development company" at bounding box center [696, 309] width 303 height 29
click at [1040, 402] on div "Start with a link Add anything you want your followers to see. Website [URL][DO…" at bounding box center [696, 375] width 1393 height 616
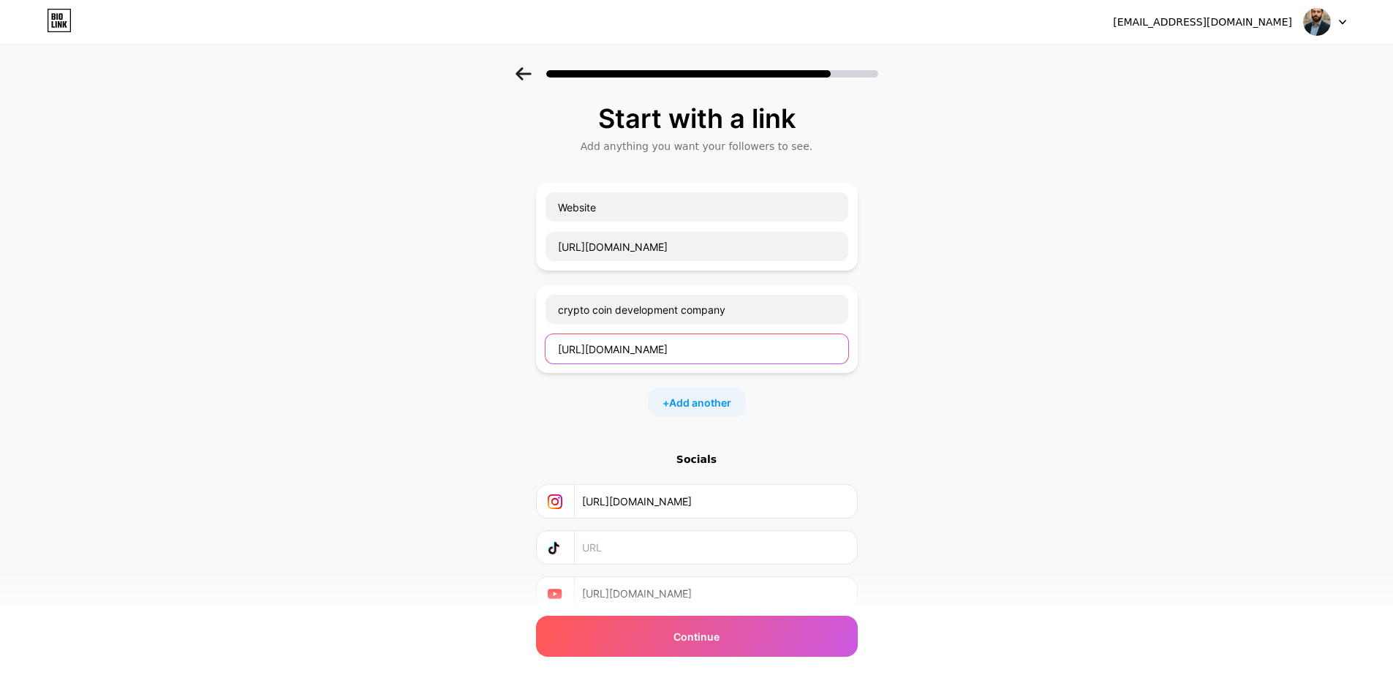
click at [841, 355] on input "[URL][DOMAIN_NAME]" at bounding box center [696, 348] width 303 height 29
click at [931, 361] on div "Start with a link Add anything you want your followers to see. Website [URL][DO…" at bounding box center [696, 375] width 1393 height 616
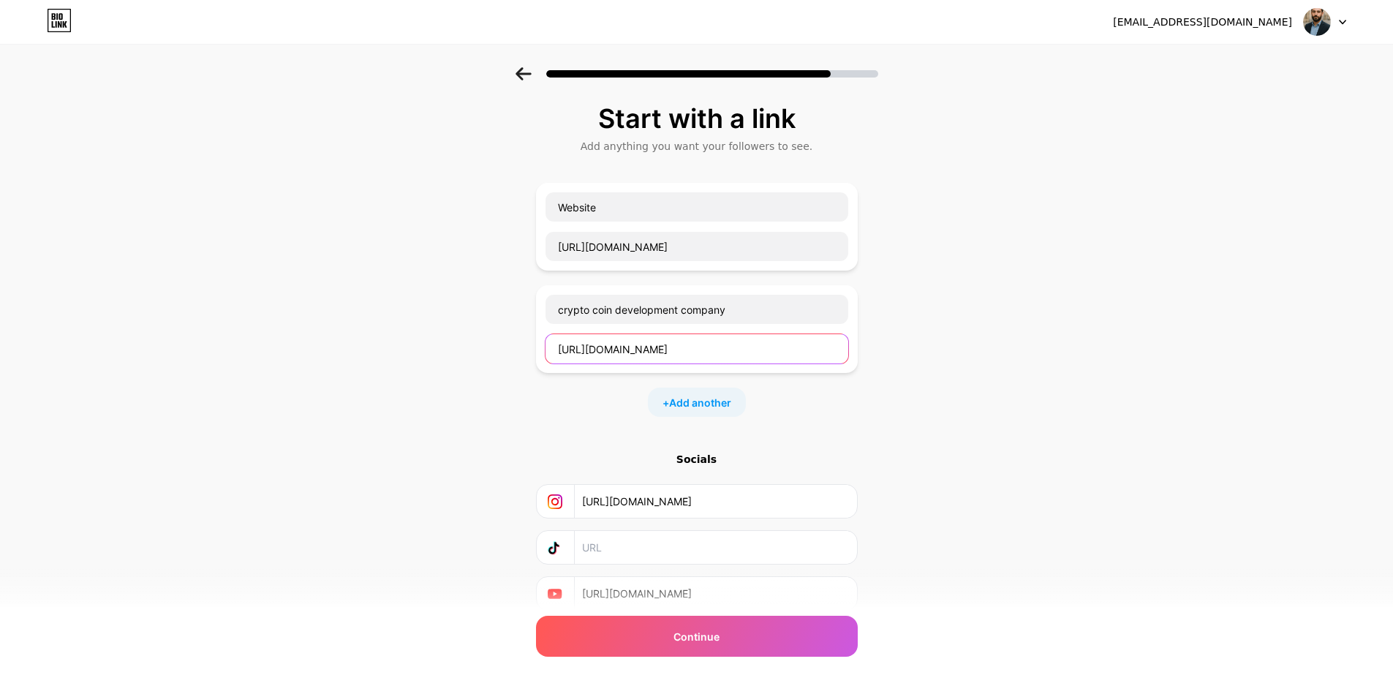
click at [833, 350] on input "[URL][DOMAIN_NAME]" at bounding box center [696, 348] width 303 height 29
click at [837, 351] on input "[URL][DOMAIN_NAME]" at bounding box center [696, 348] width 303 height 29
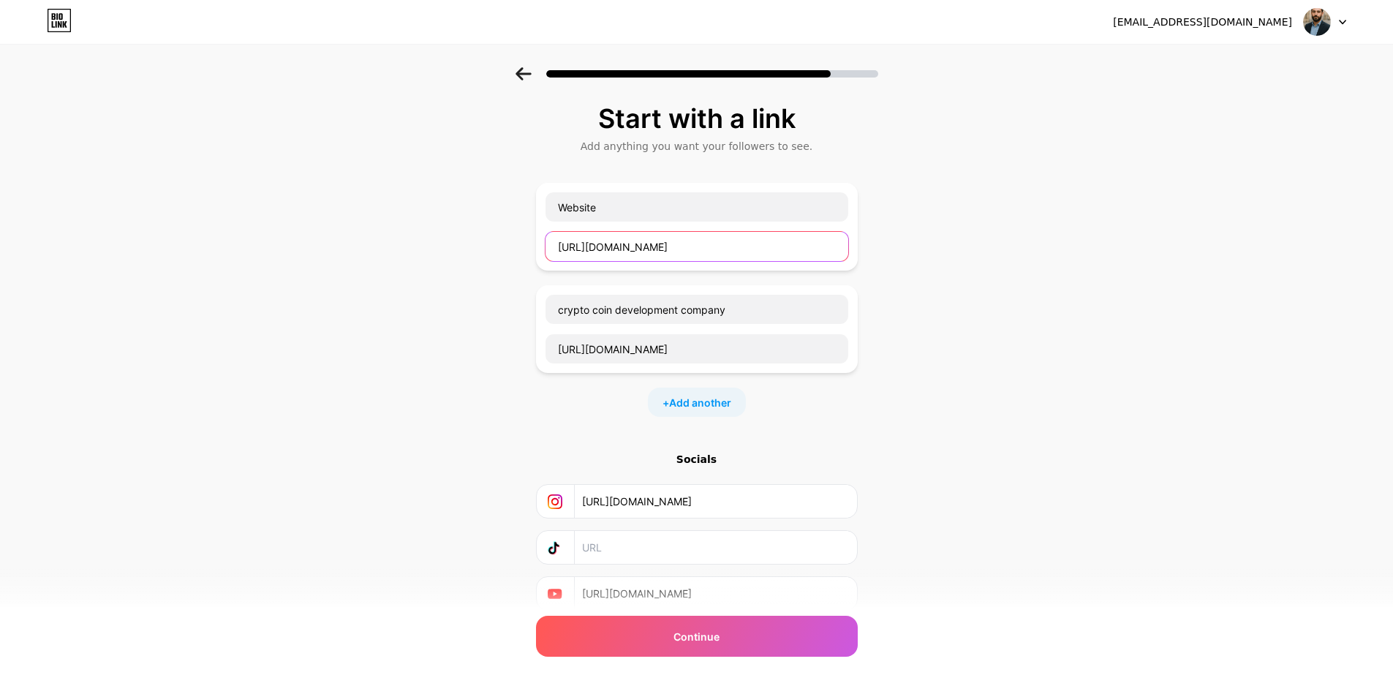
click at [812, 252] on input "[URL][DOMAIN_NAME]" at bounding box center [696, 246] width 303 height 29
click at [858, 246] on div "Website [URL][DOMAIN_NAME]" at bounding box center [697, 227] width 322 height 88
drag, startPoint x: 831, startPoint y: 203, endPoint x: 866, endPoint y: 192, distance: 36.8
click at [866, 192] on div "Start with a link Add anything you want your followers to see. Website [URL][DO…" at bounding box center [696, 375] width 1393 height 616
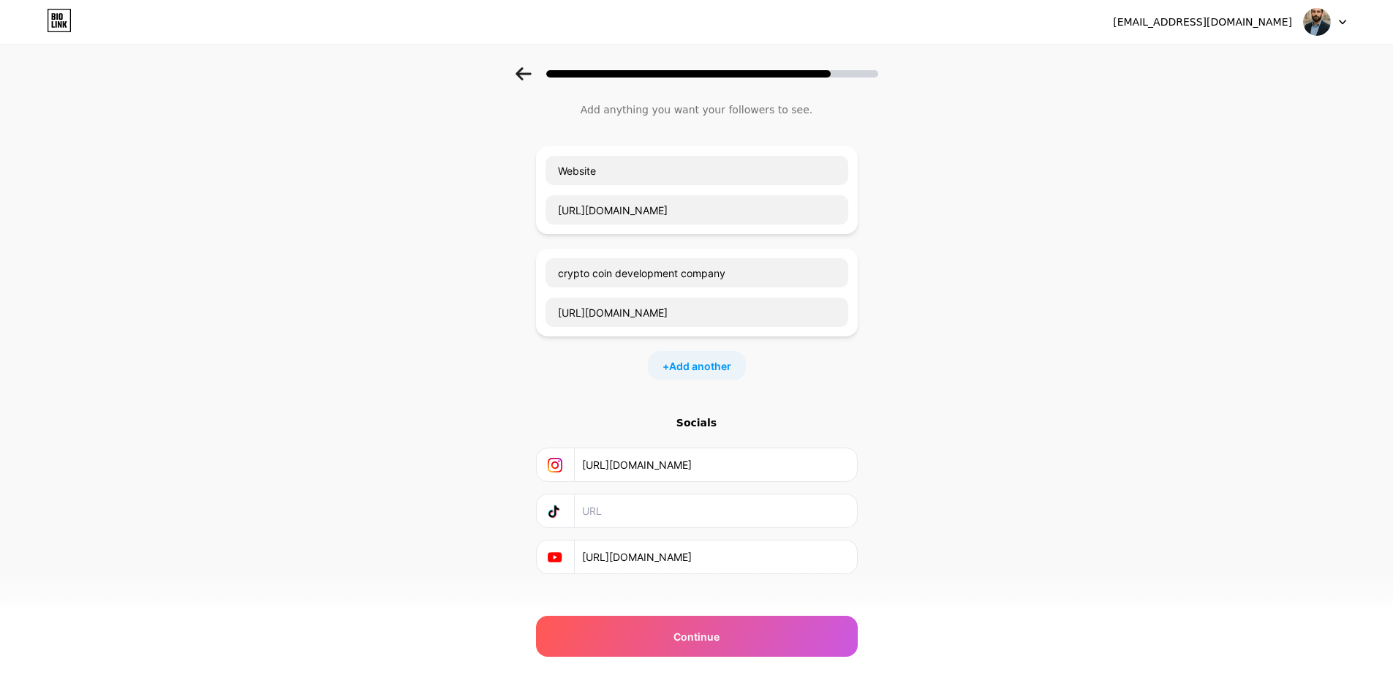
scroll to position [56, 0]
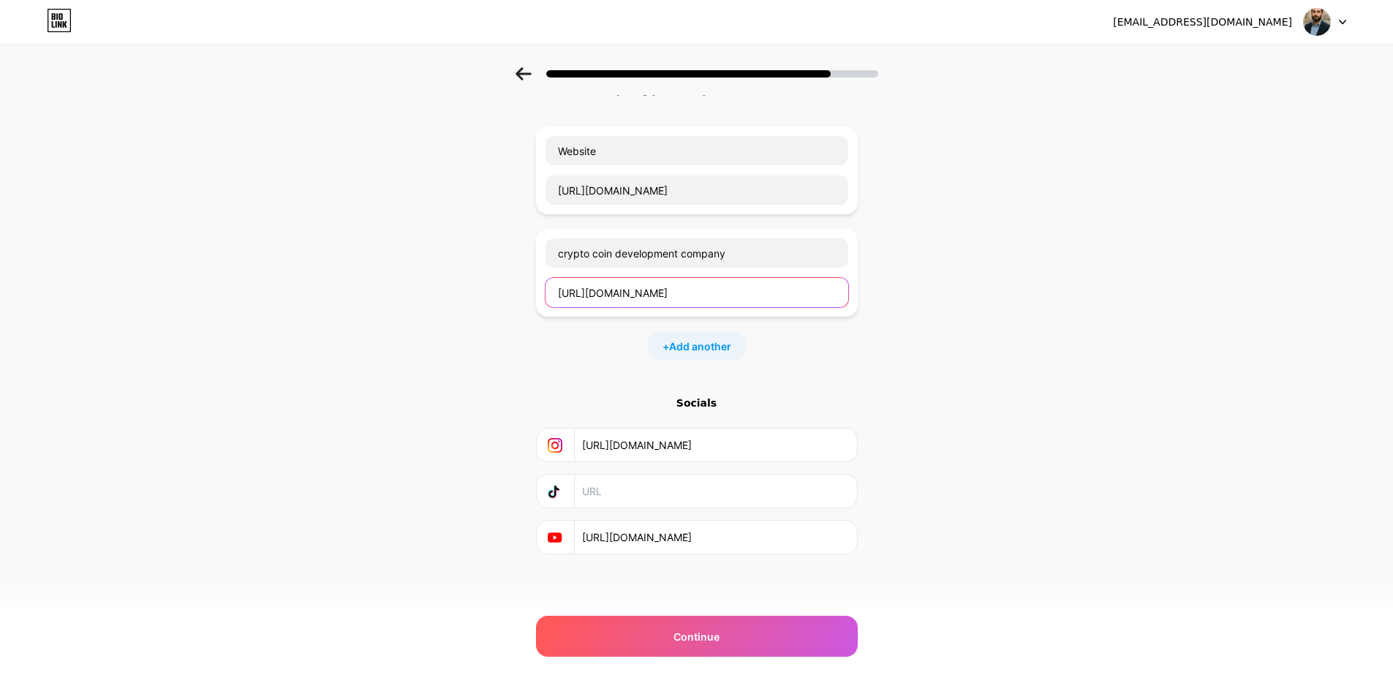
drag, startPoint x: 839, startPoint y: 294, endPoint x: 443, endPoint y: 181, distance: 411.5
click at [474, 202] on div "Start with a link Add anything you want your followers to see. Website [URL][DO…" at bounding box center [696, 319] width 1393 height 616
drag, startPoint x: 736, startPoint y: 255, endPoint x: 435, endPoint y: 216, distance: 303.8
click at [435, 216] on div "Start with a link Add anything you want your followers to see. Website [URL][DO…" at bounding box center [696, 319] width 1393 height 616
click at [526, 73] on icon at bounding box center [522, 73] width 15 height 13
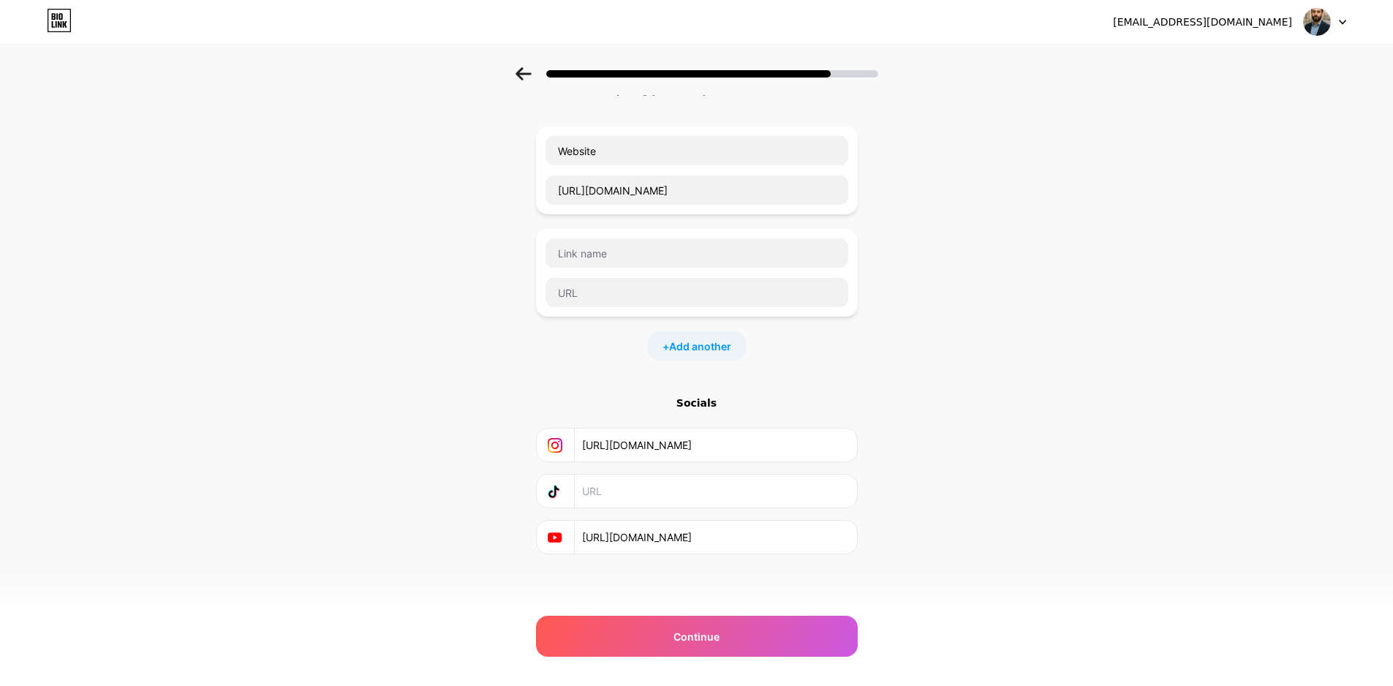
scroll to position [0, 0]
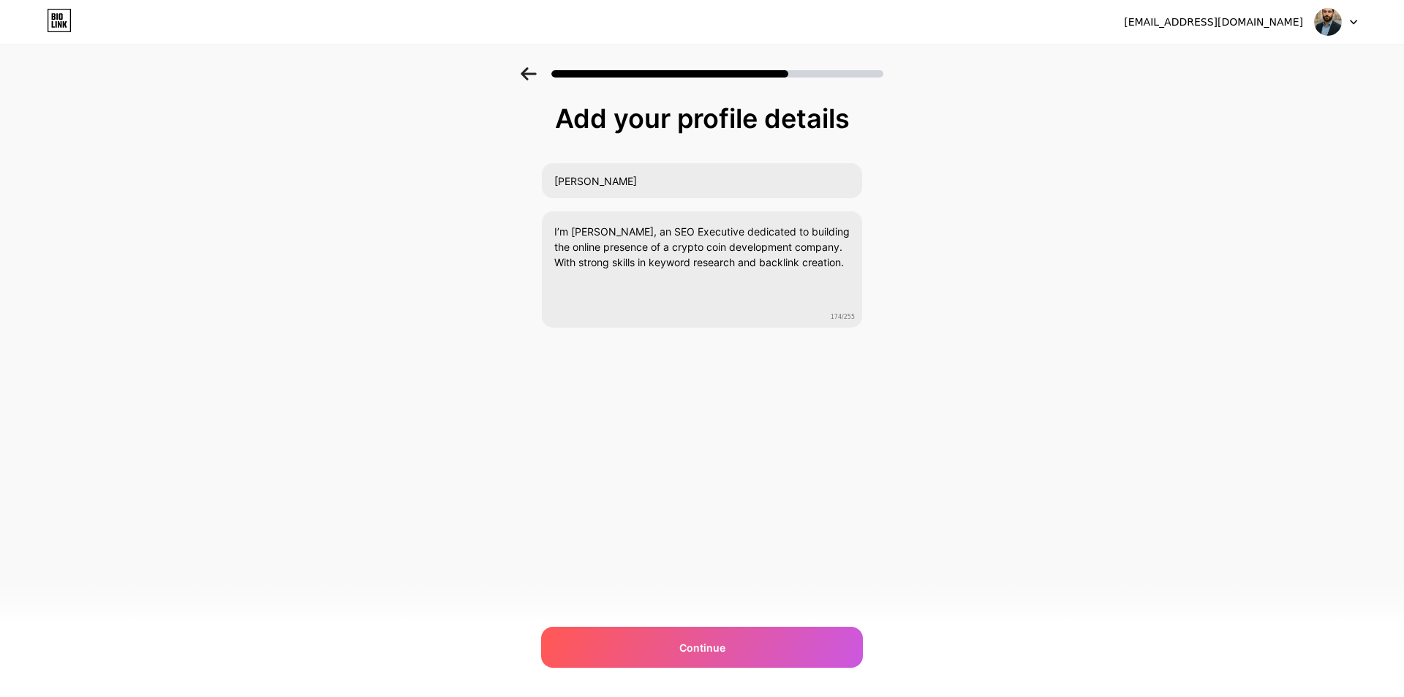
click at [528, 73] on icon at bounding box center [528, 73] width 15 height 13
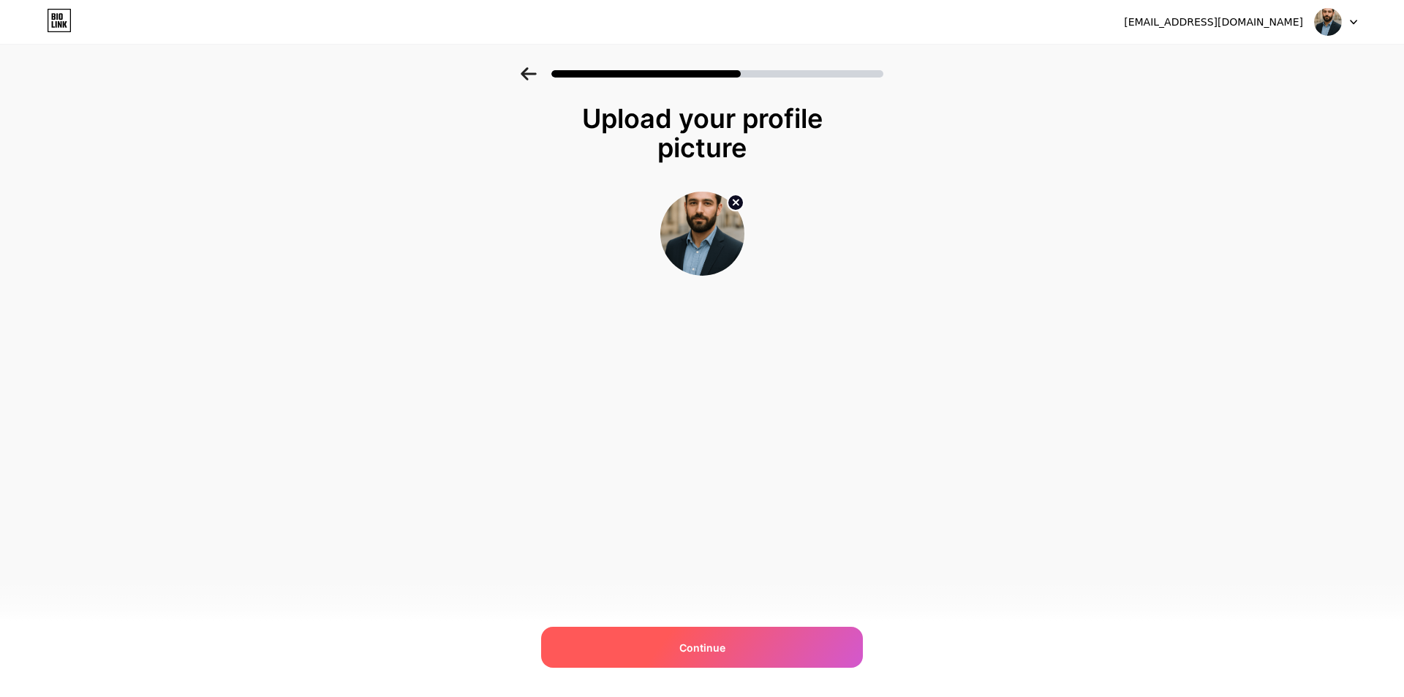
click at [736, 654] on div "Continue" at bounding box center [702, 647] width 322 height 41
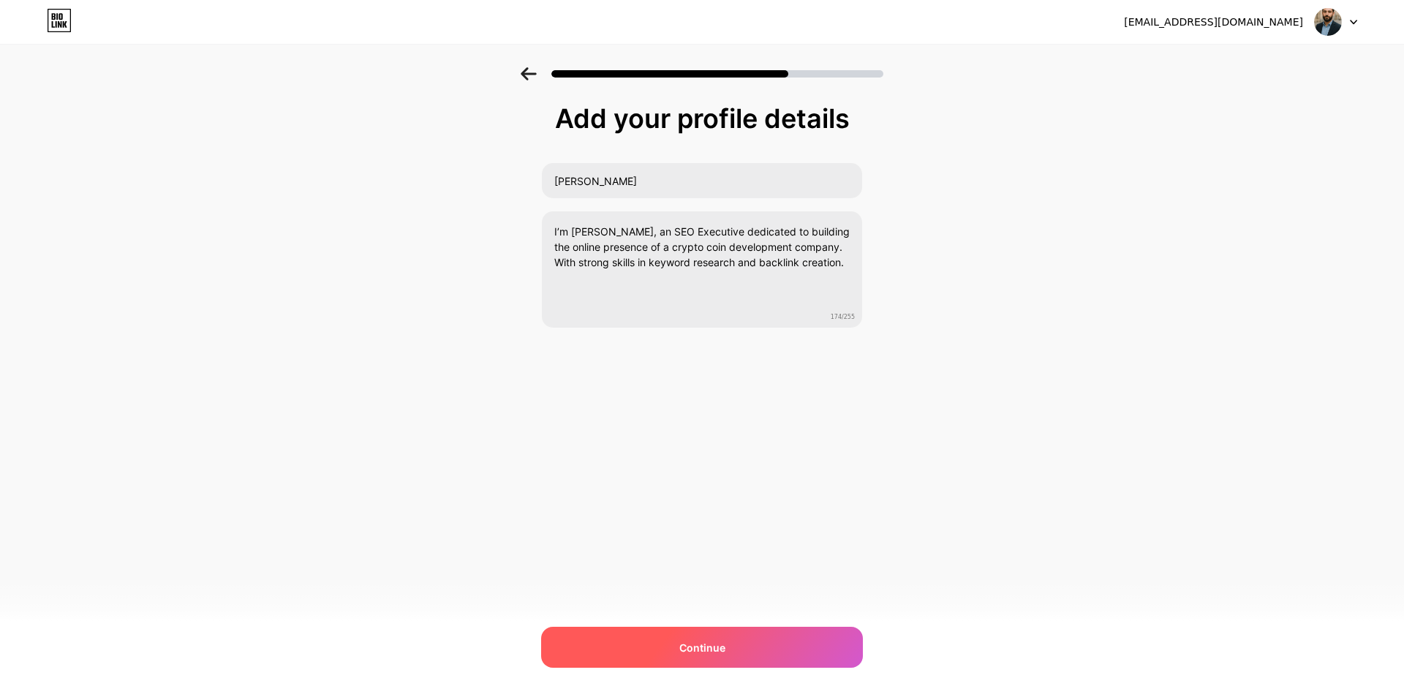
click at [734, 635] on div "Continue" at bounding box center [702, 647] width 322 height 41
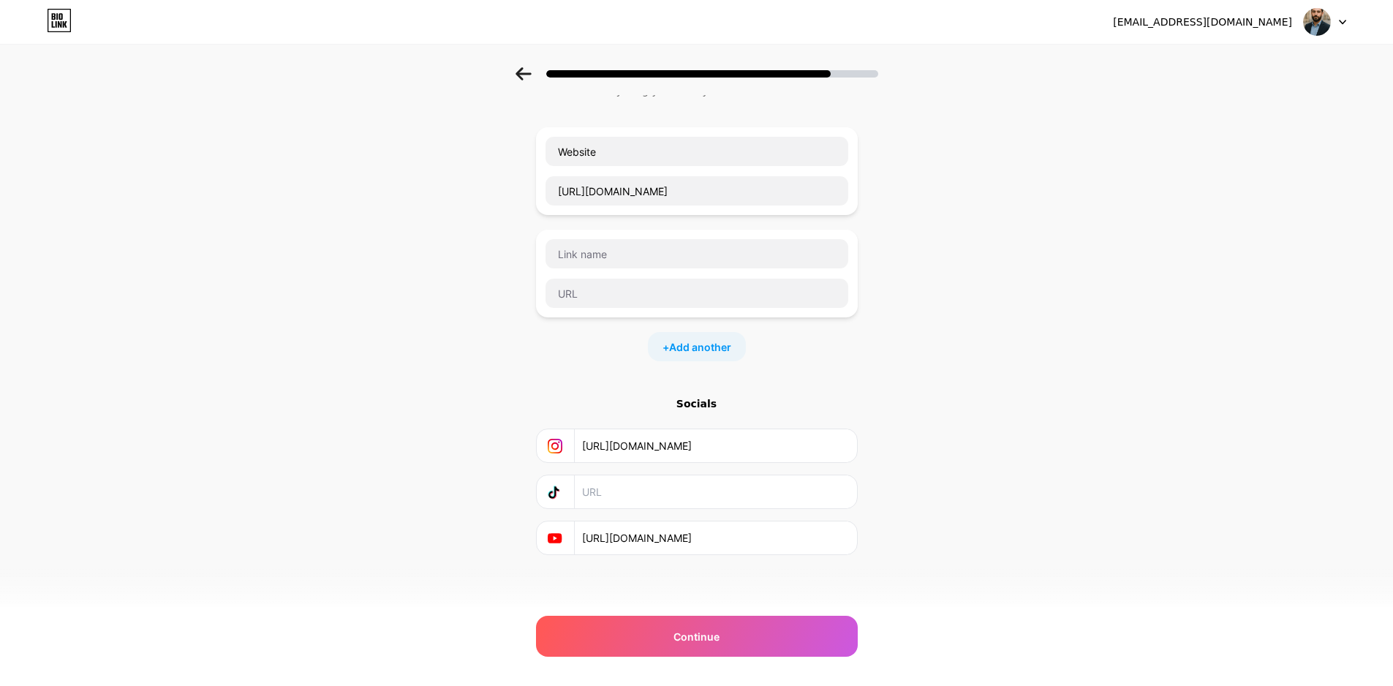
scroll to position [56, 0]
click at [754, 647] on div "Continue" at bounding box center [697, 636] width 322 height 41
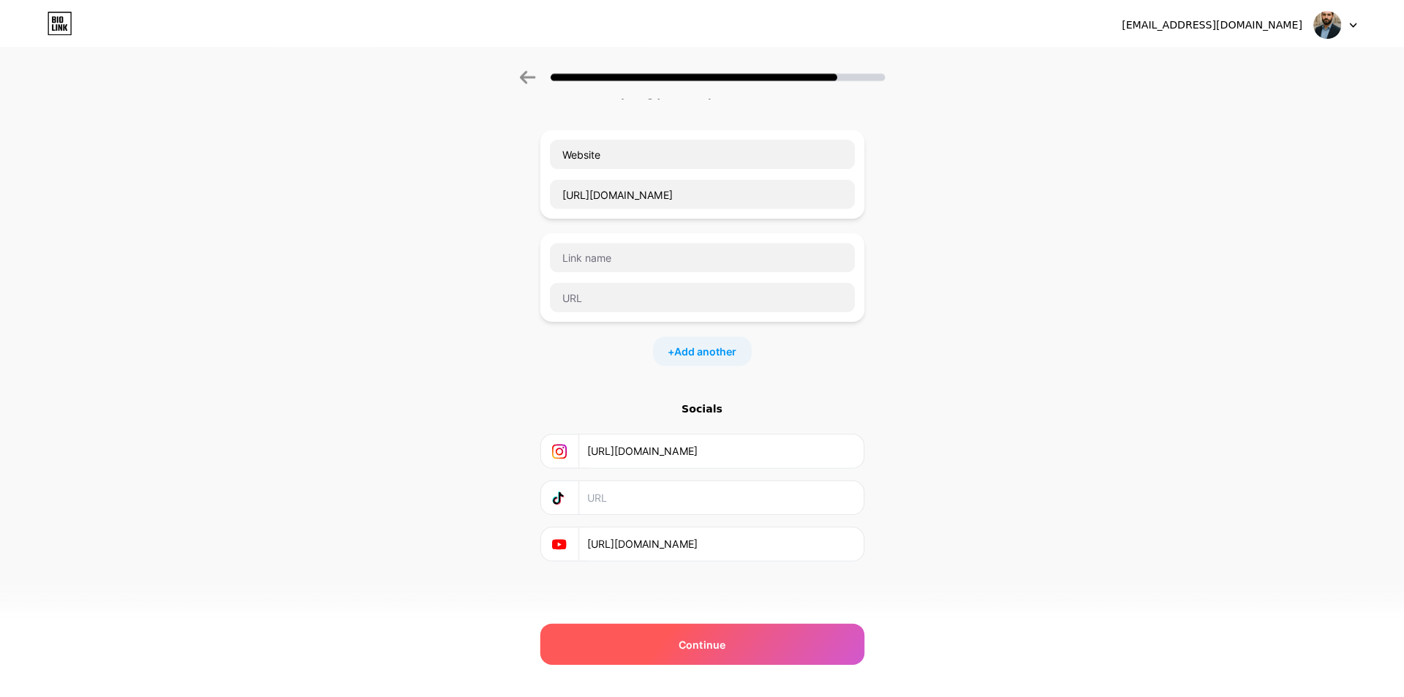
scroll to position [0, 0]
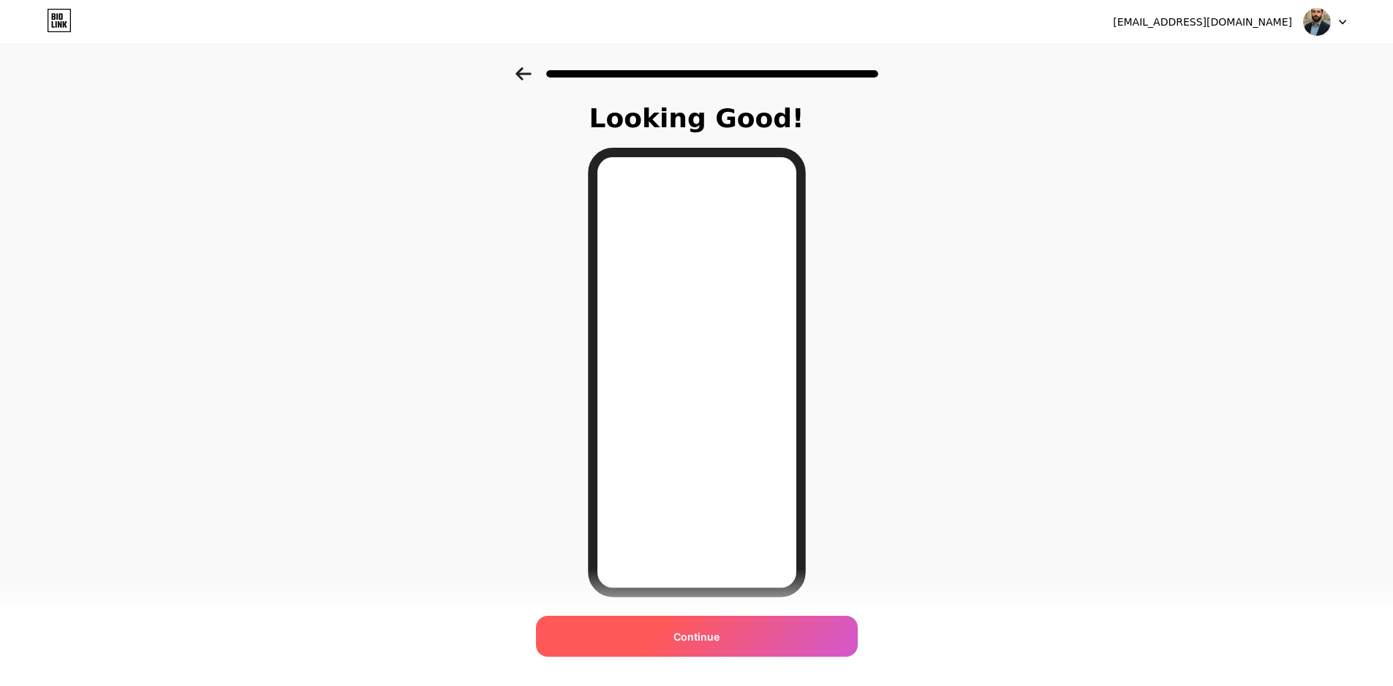
click at [782, 637] on div "Continue" at bounding box center [697, 636] width 322 height 41
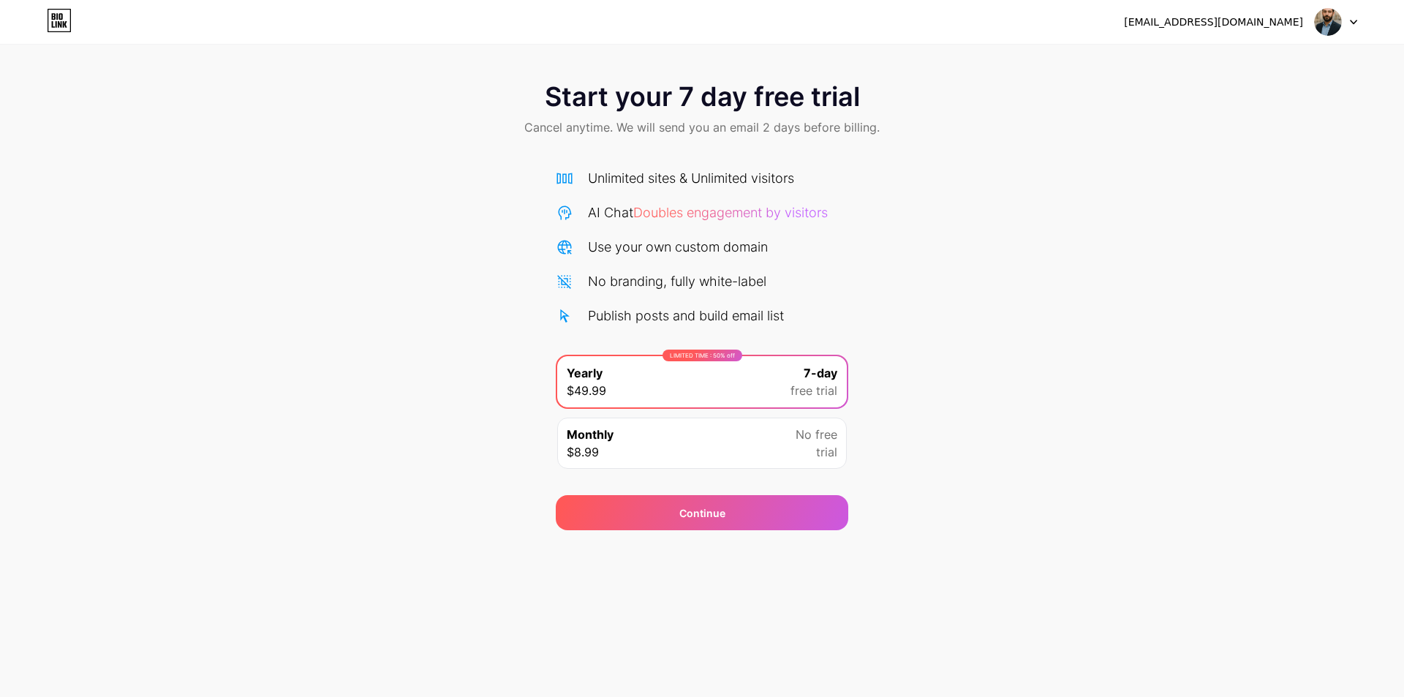
click at [771, 431] on div "Monthly $8.99 No free trial" at bounding box center [702, 443] width 290 height 51
click at [777, 395] on div "LIMITED TIME : 50% off Yearly $49.99 7-day free trial" at bounding box center [702, 381] width 290 height 51
click at [776, 437] on div "Monthly $8.99 No free trial" at bounding box center [702, 443] width 290 height 51
click at [719, 394] on div "LIMITED TIME : 50% off Yearly $49.99 7-day free trial" at bounding box center [702, 381] width 290 height 51
click at [738, 461] on div "Monthly $8.99 No free trial" at bounding box center [702, 443] width 290 height 51
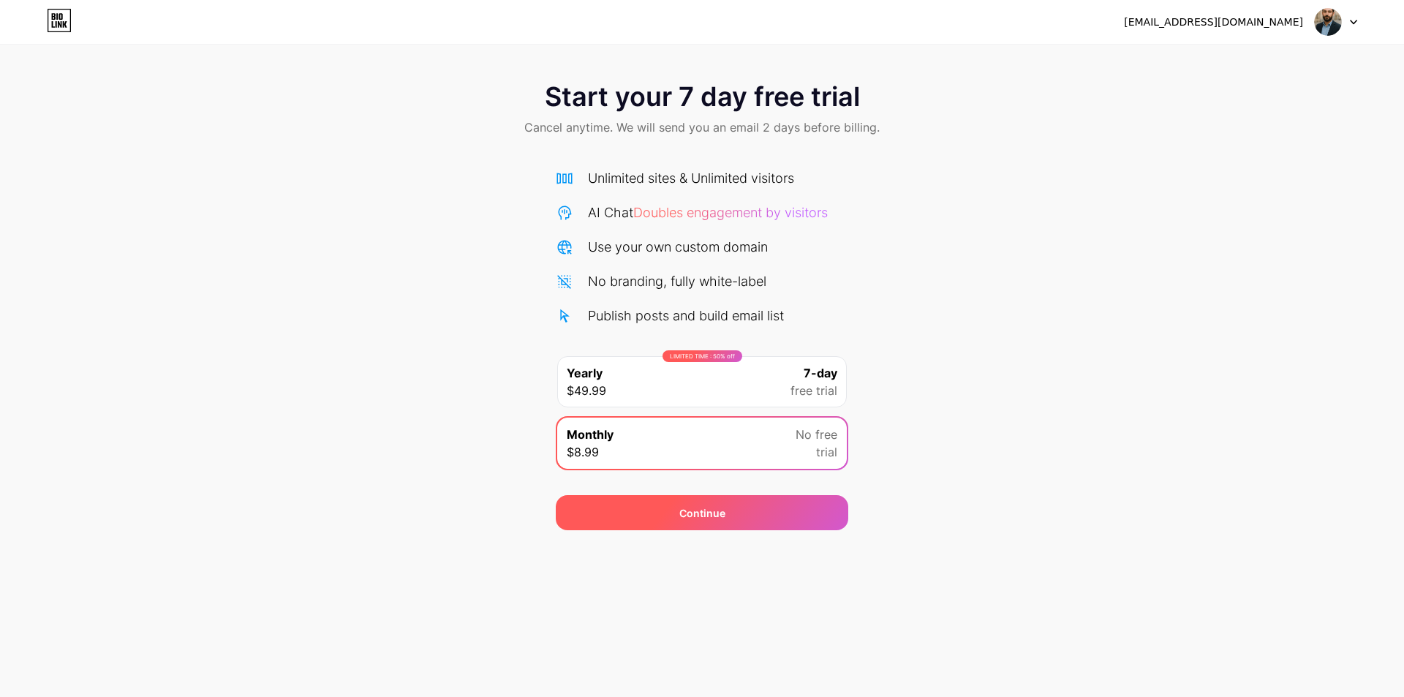
click at [692, 511] on span "Continue" at bounding box center [702, 512] width 46 height 15
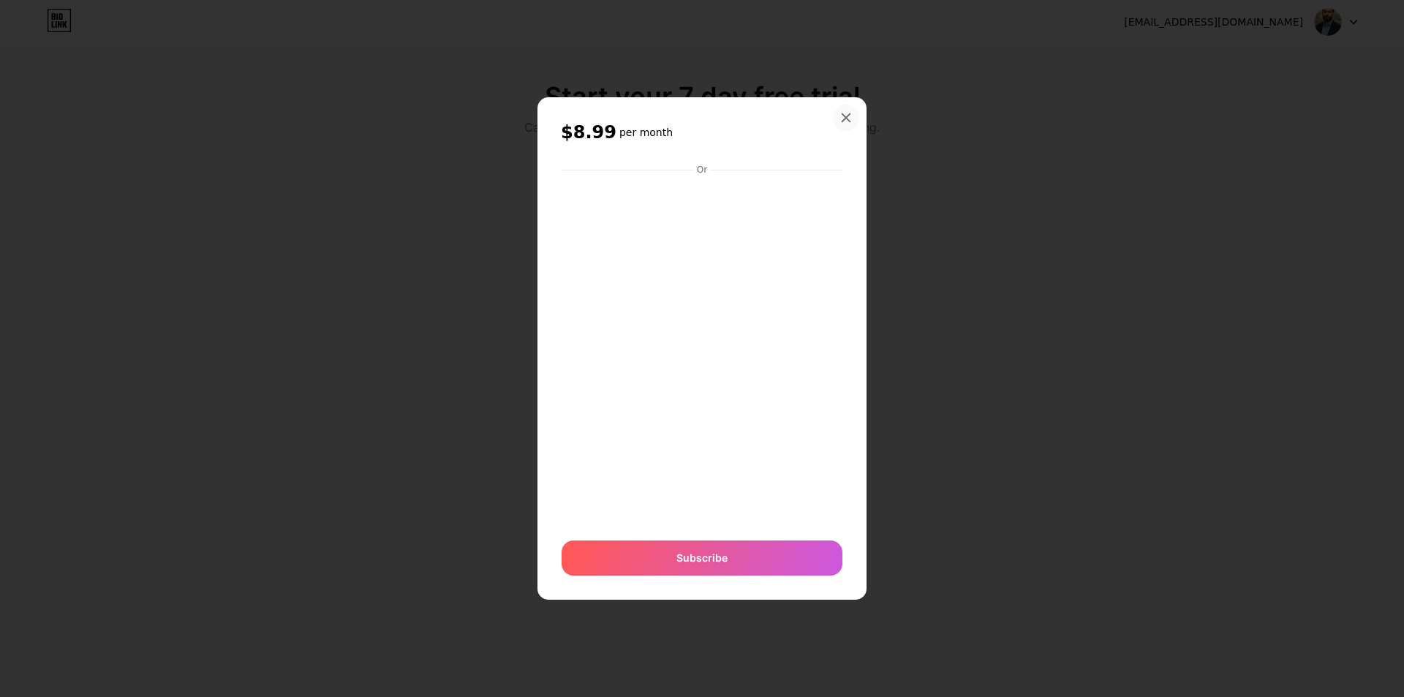
click at [840, 110] on div at bounding box center [846, 118] width 26 height 26
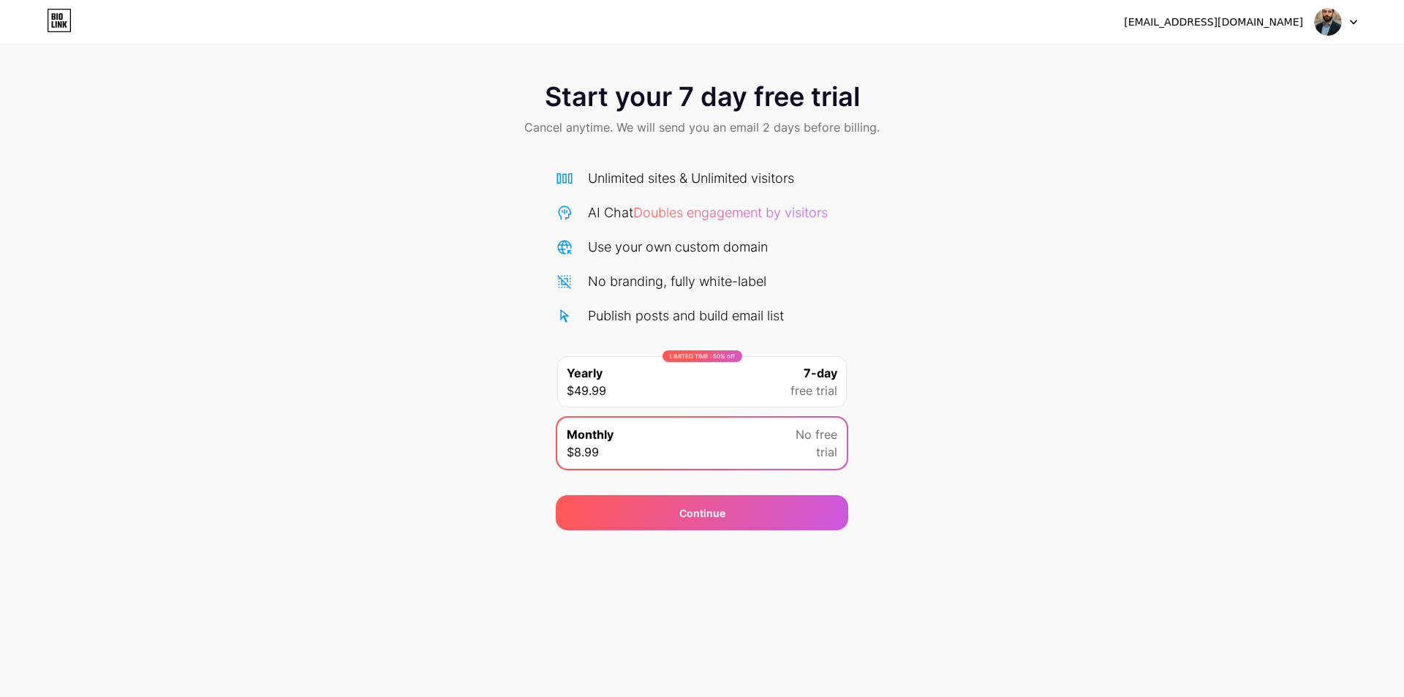
click at [1085, 265] on div "Start your 7 day free trial Cancel anytime. We will send you an email 2 days be…" at bounding box center [702, 298] width 1404 height 463
click at [1300, 23] on div "[EMAIL_ADDRESS][DOMAIN_NAME]" at bounding box center [1213, 22] width 179 height 15
click at [1357, 22] on div "[EMAIL_ADDRESS][DOMAIN_NAME] Logout" at bounding box center [702, 22] width 1404 height 26
click at [1350, 20] on icon at bounding box center [1353, 22] width 7 height 5
click at [1224, 15] on div "[EMAIL_ADDRESS][DOMAIN_NAME]" at bounding box center [1213, 22] width 179 height 15
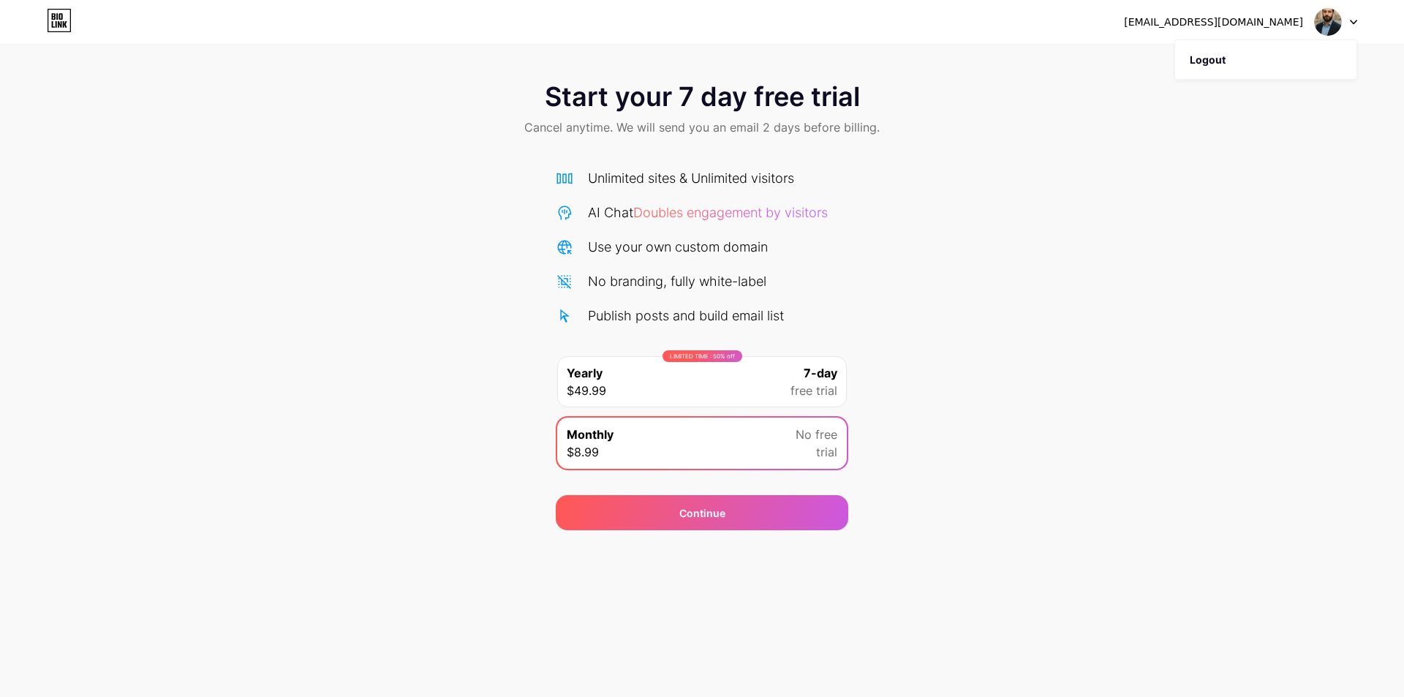
click at [51, 14] on icon at bounding box center [59, 20] width 25 height 23
click at [784, 437] on div "Monthly $8.99 No free trial" at bounding box center [702, 443] width 290 height 51
click at [772, 505] on div "Continue" at bounding box center [702, 512] width 292 height 35
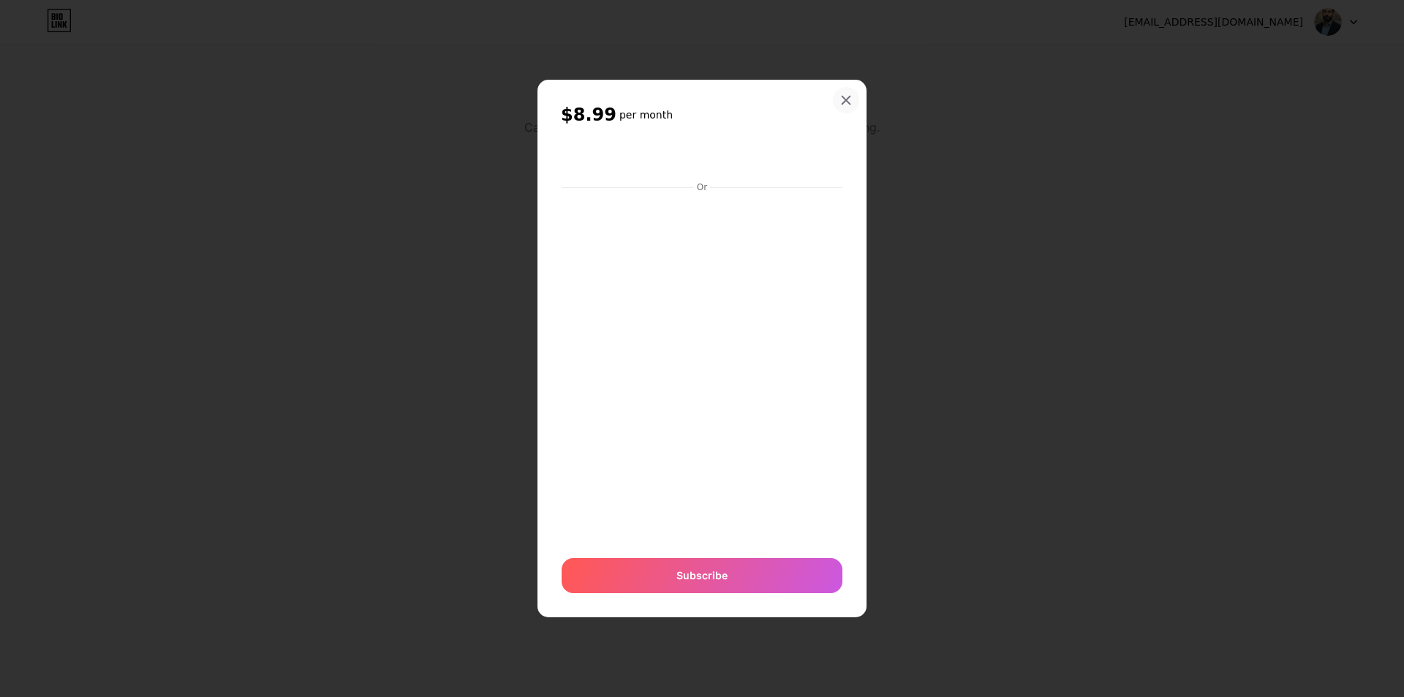
click at [845, 97] on icon at bounding box center [846, 100] width 12 height 12
